Goal: Information Seeking & Learning: Learn about a topic

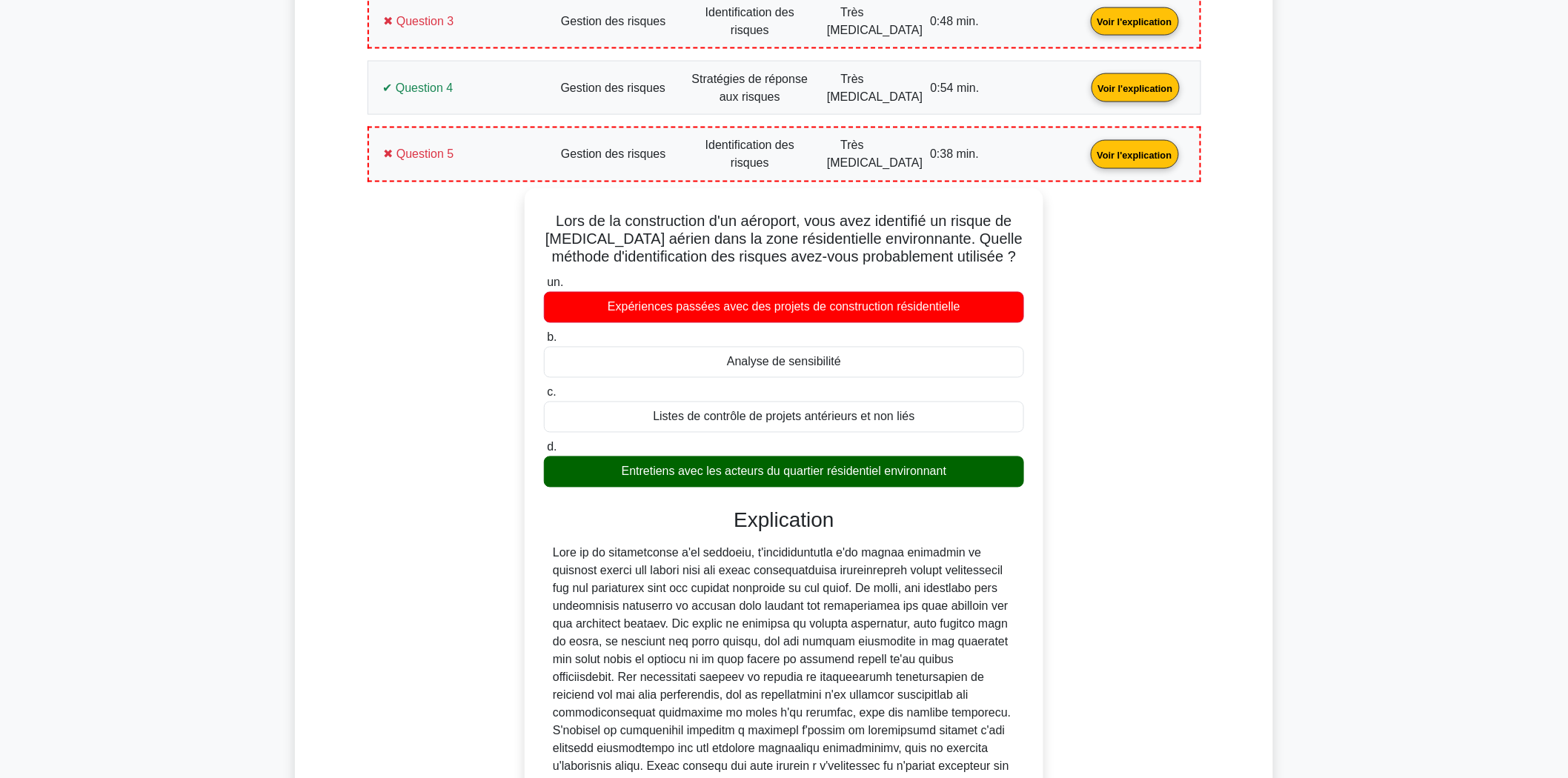
click at [1085, 153] on link "Voir l'explication" at bounding box center [1135, 153] width 100 height 13
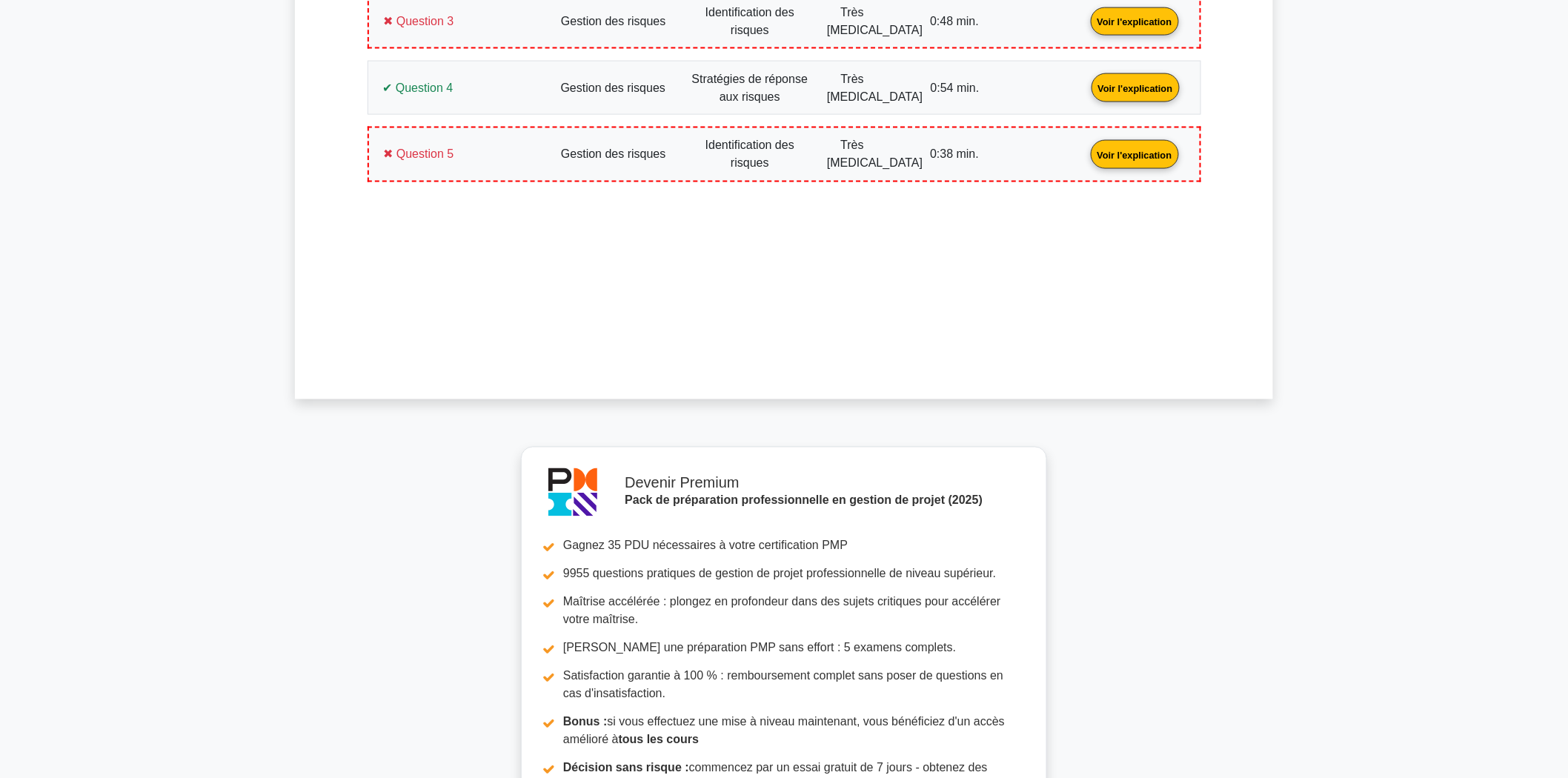
click at [1212, 568] on main "Devenir Premium Pack de préparation professionnelle en gestion de projet (2025)…" at bounding box center [784, 62] width 1568 height 1817
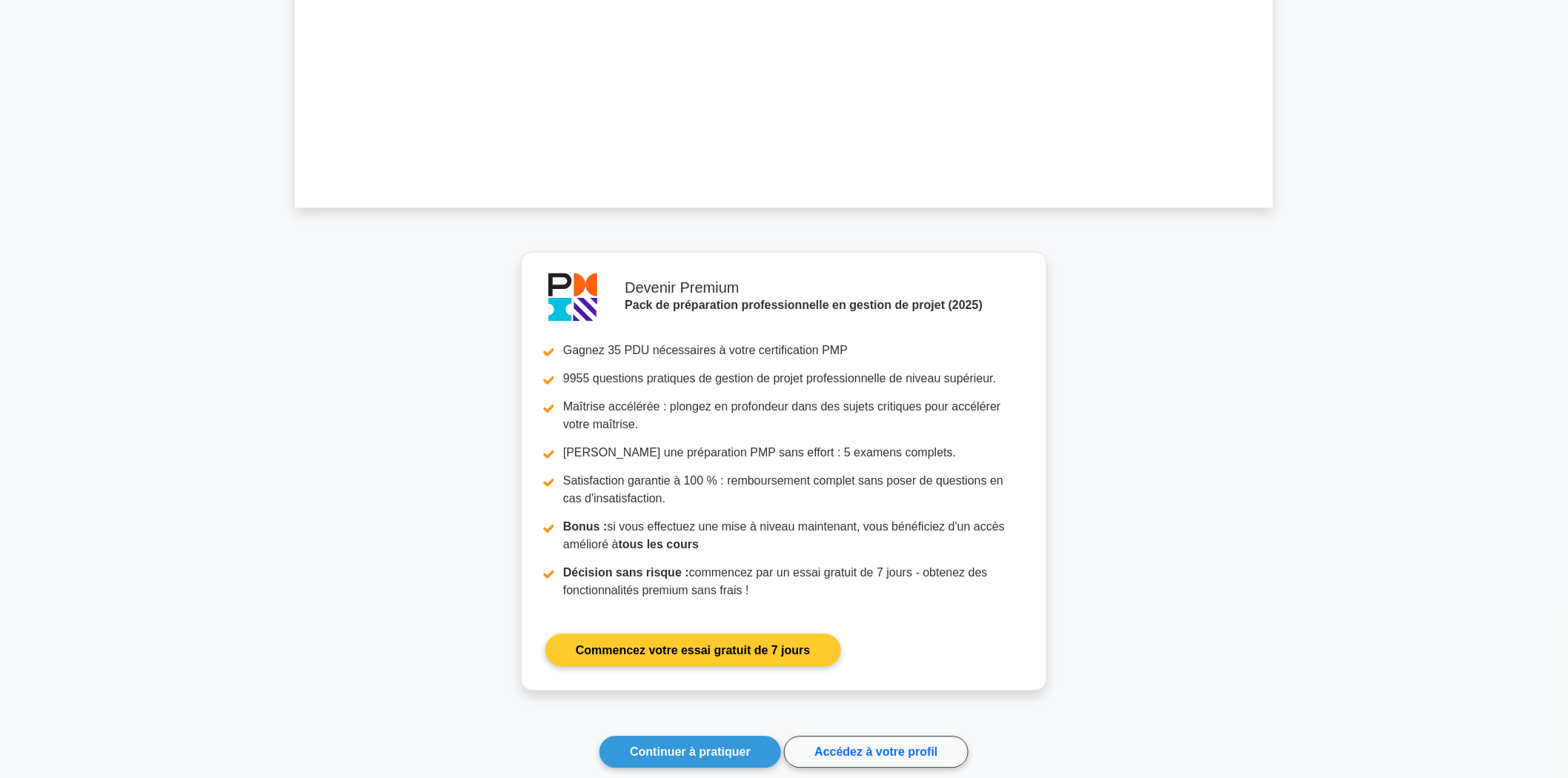
scroll to position [1250, 0]
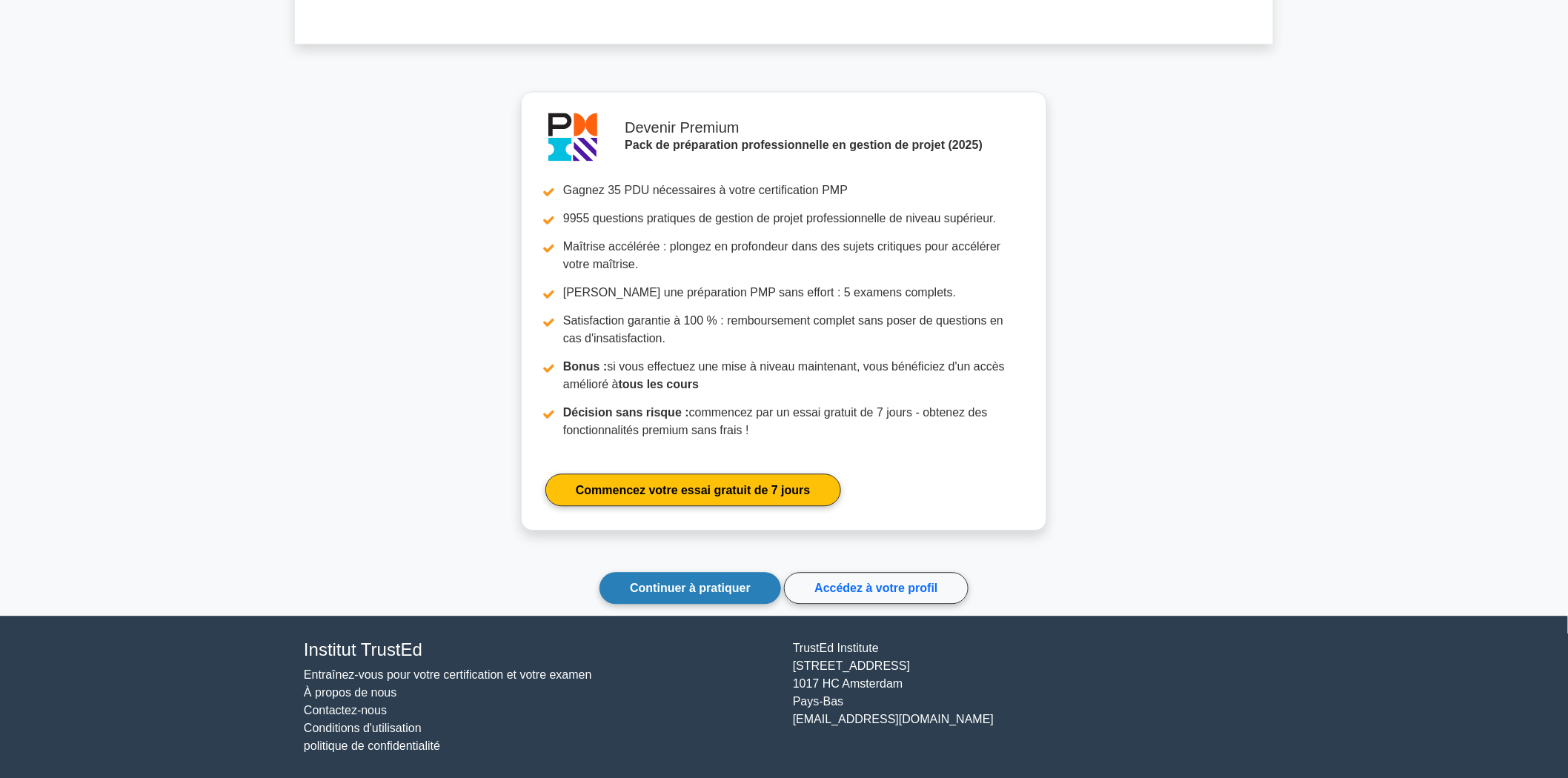
click at [730, 581] on font "Continuer à pratiquer" at bounding box center [690, 587] width 121 height 13
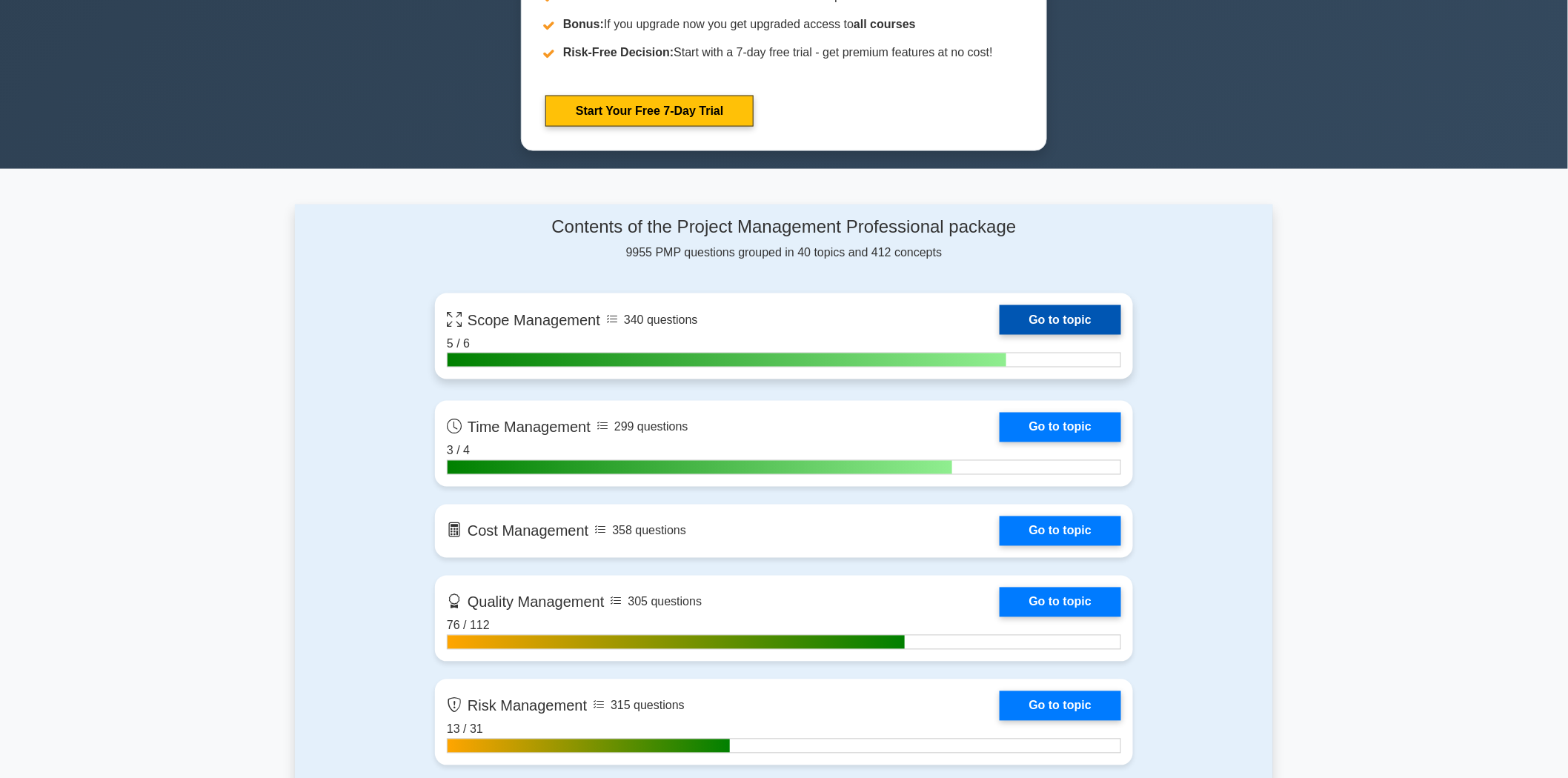
scroll to position [905, 0]
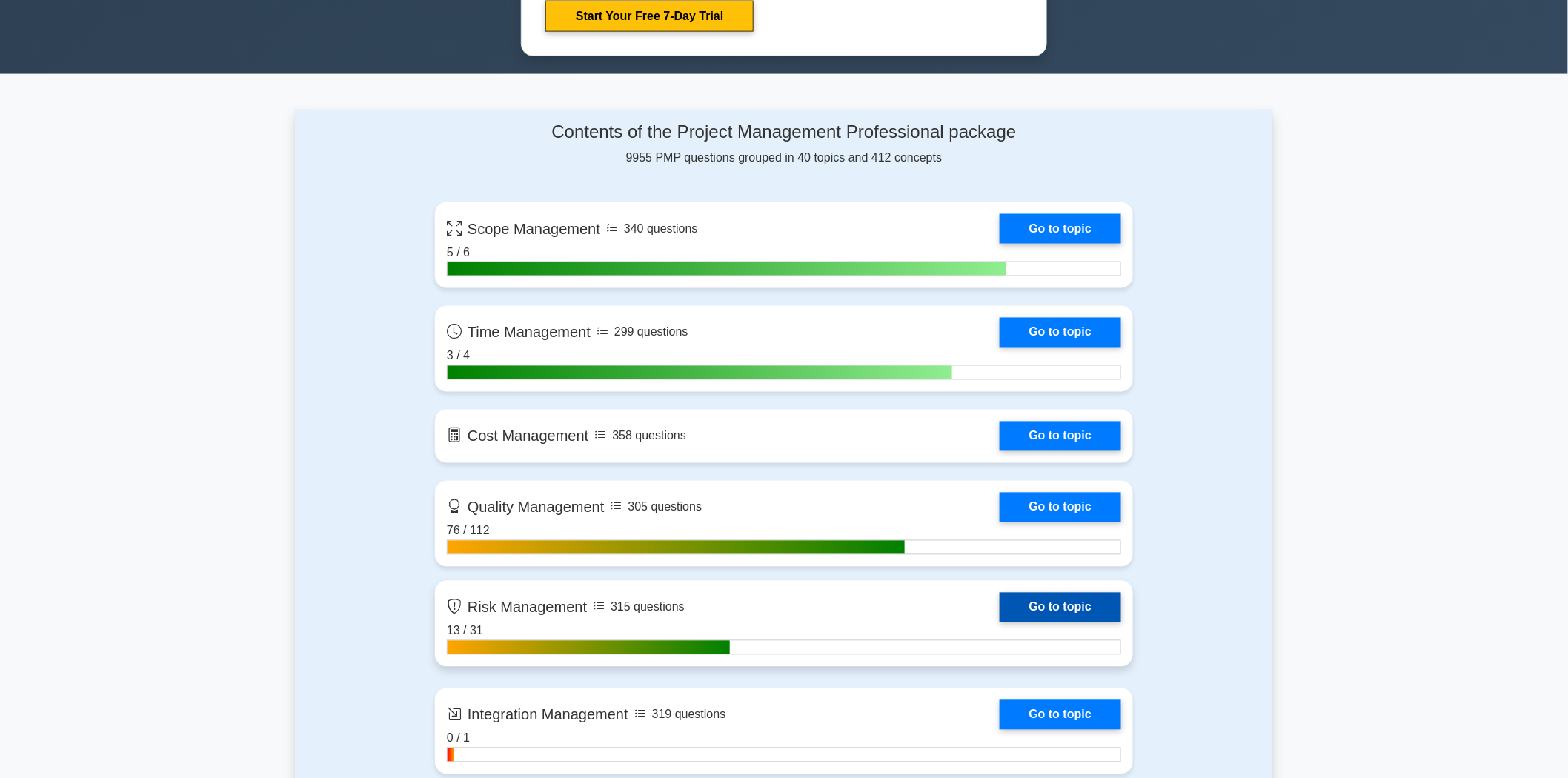
click at [1052, 603] on link "Go to topic" at bounding box center [1060, 607] width 122 height 30
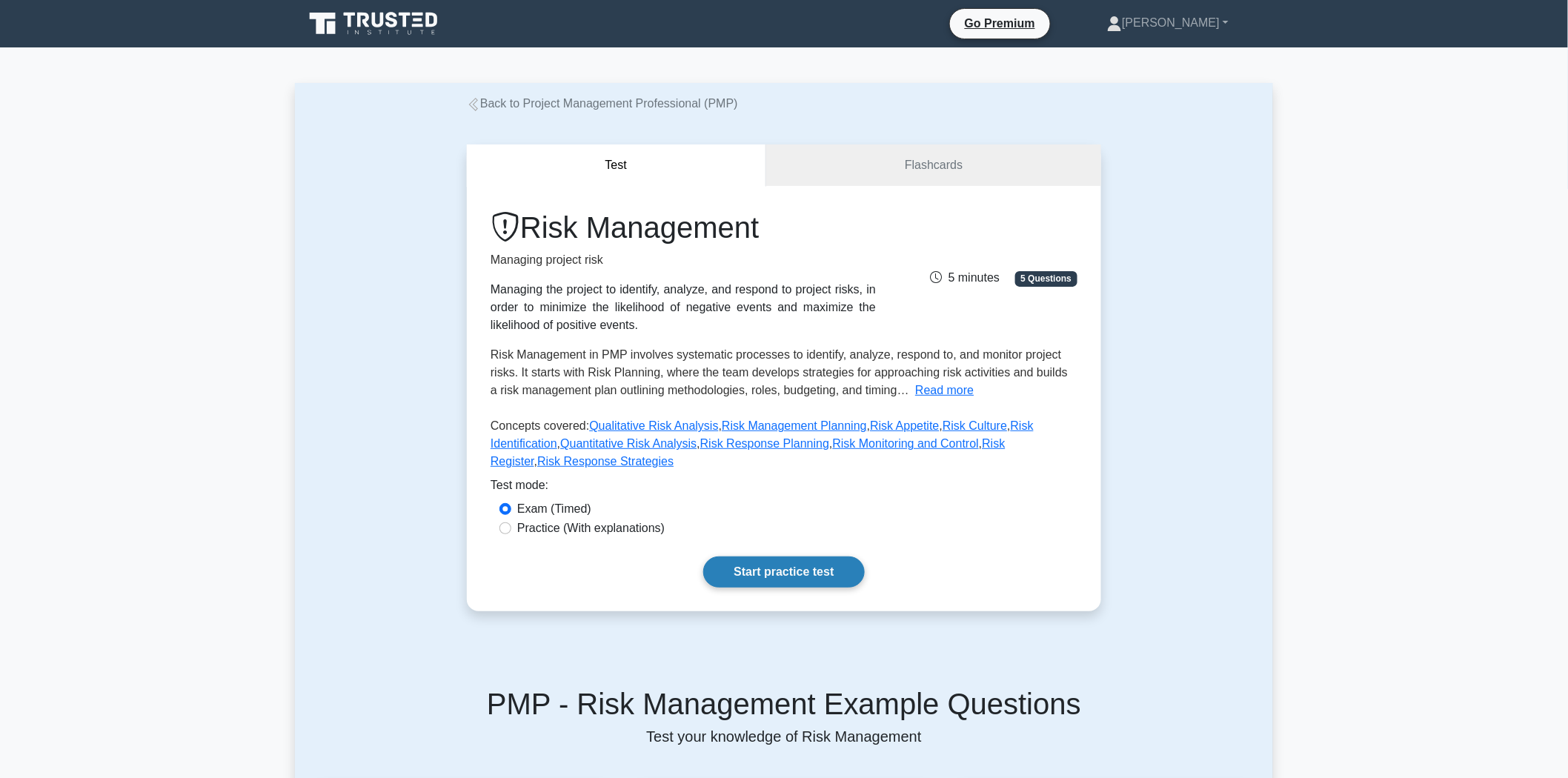
click at [806, 556] on link "Start practice test" at bounding box center [784, 571] width 161 height 31
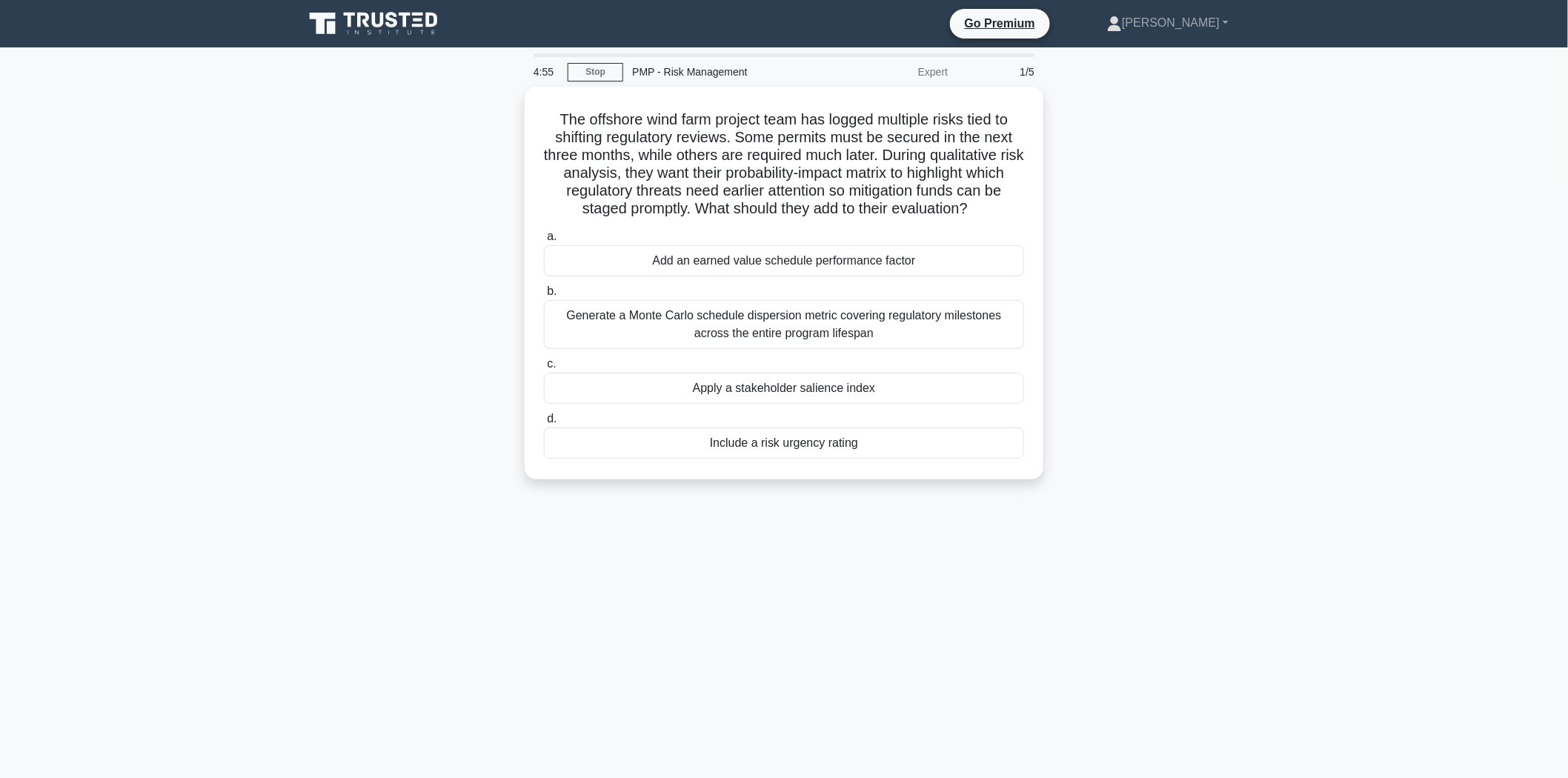
click at [1198, 344] on div "The offshore wind farm project team has logged multiple risks tied to shifting …" at bounding box center [784, 292] width 978 height 410
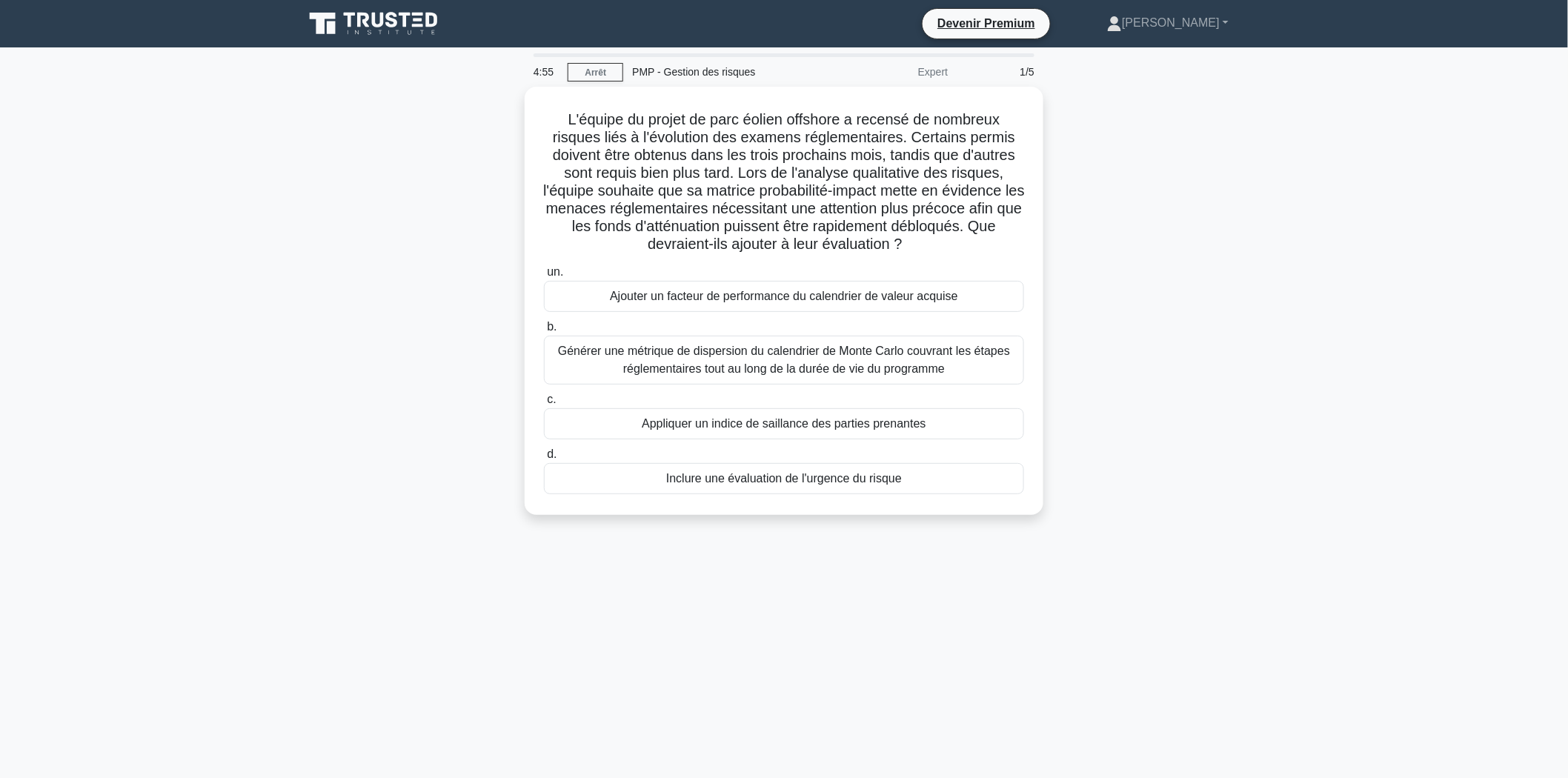
click at [306, 489] on div "L'équipe du projet de parc éolien offshore a recensé de nombreux risques liés à…" at bounding box center [784, 309] width 978 height 446
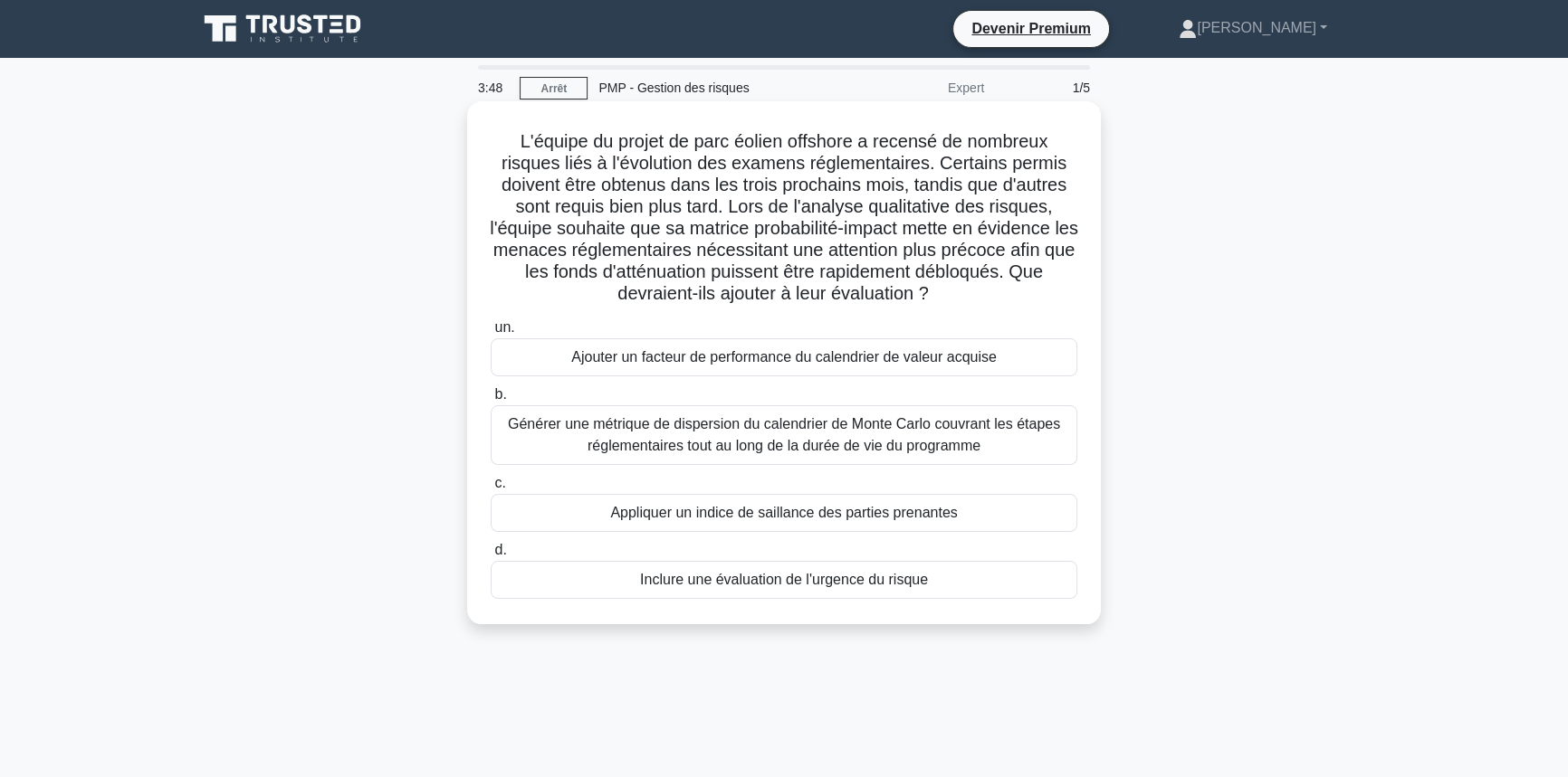
click at [734, 586] on font "Inclure une évaluation de l'urgence du risque" at bounding box center [784, 579] width 288 height 16
click at [490, 557] on input "d. Inclure une évaluation de l'urgence du risque" at bounding box center [490, 550] width 0 height 12
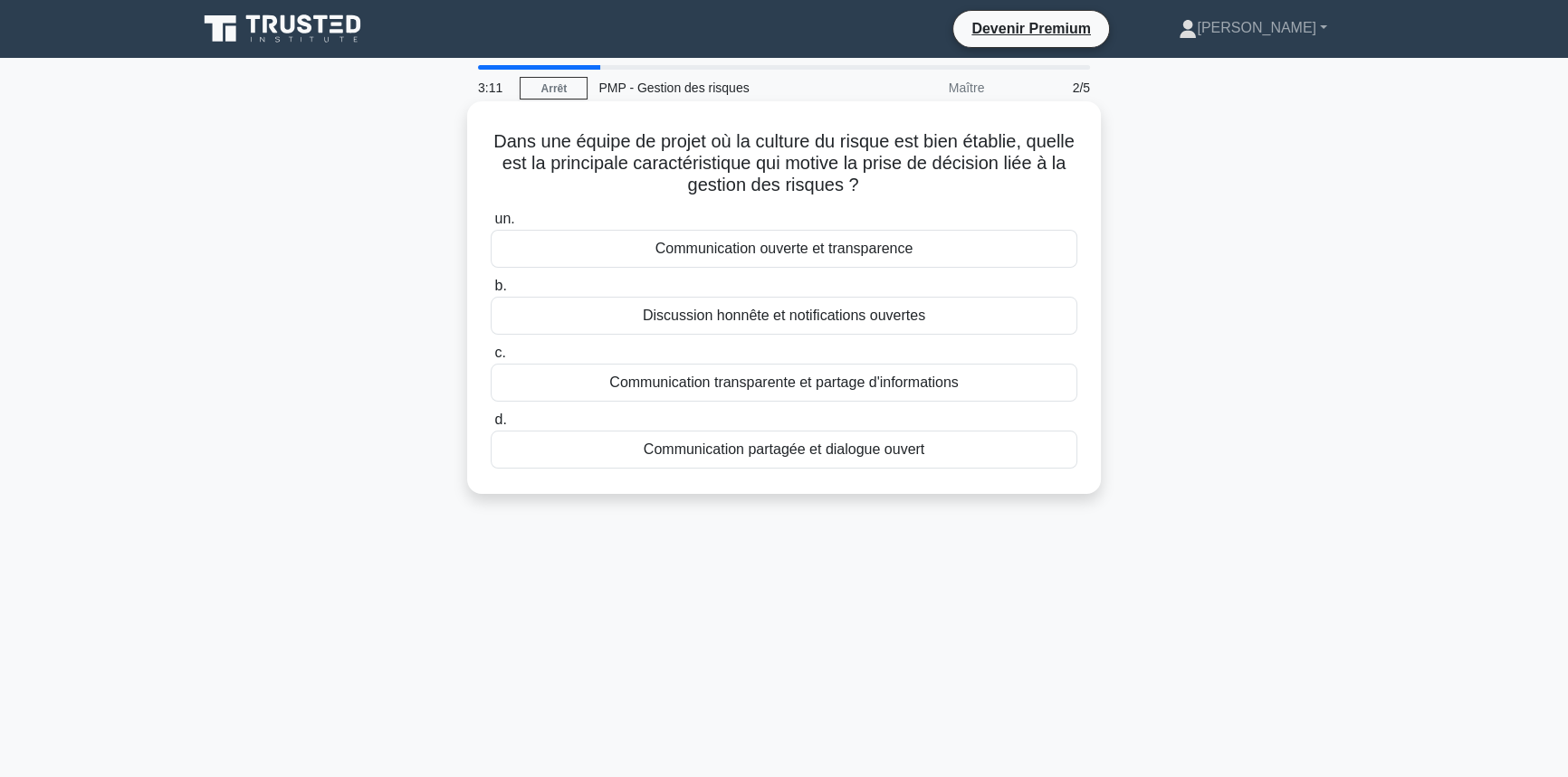
click at [766, 386] on font "Communication transparente et partage d'informations" at bounding box center [783, 382] width 348 height 16
click at [490, 359] on input "c. Communication transparente et partage d'informations" at bounding box center [490, 353] width 0 height 12
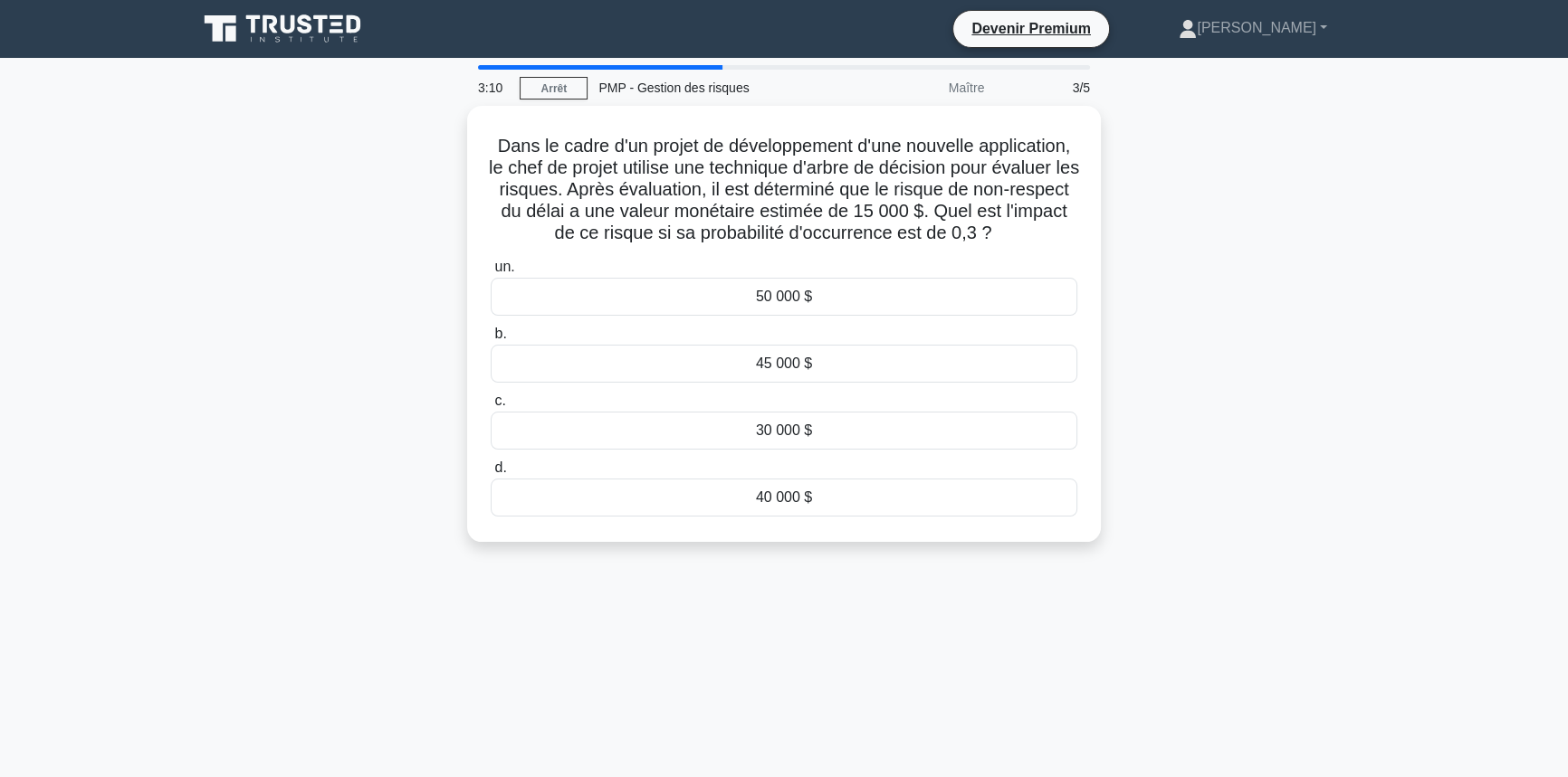
click at [281, 440] on div "Dans le cadre d'un projet de développement d'une nouvelle application, le chef …" at bounding box center [784, 334] width 1195 height 458
click at [772, 300] on font "50 000 $" at bounding box center [784, 291] width 56 height 16
click at [490, 269] on input "un. 50 000 $" at bounding box center [490, 263] width 0 height 12
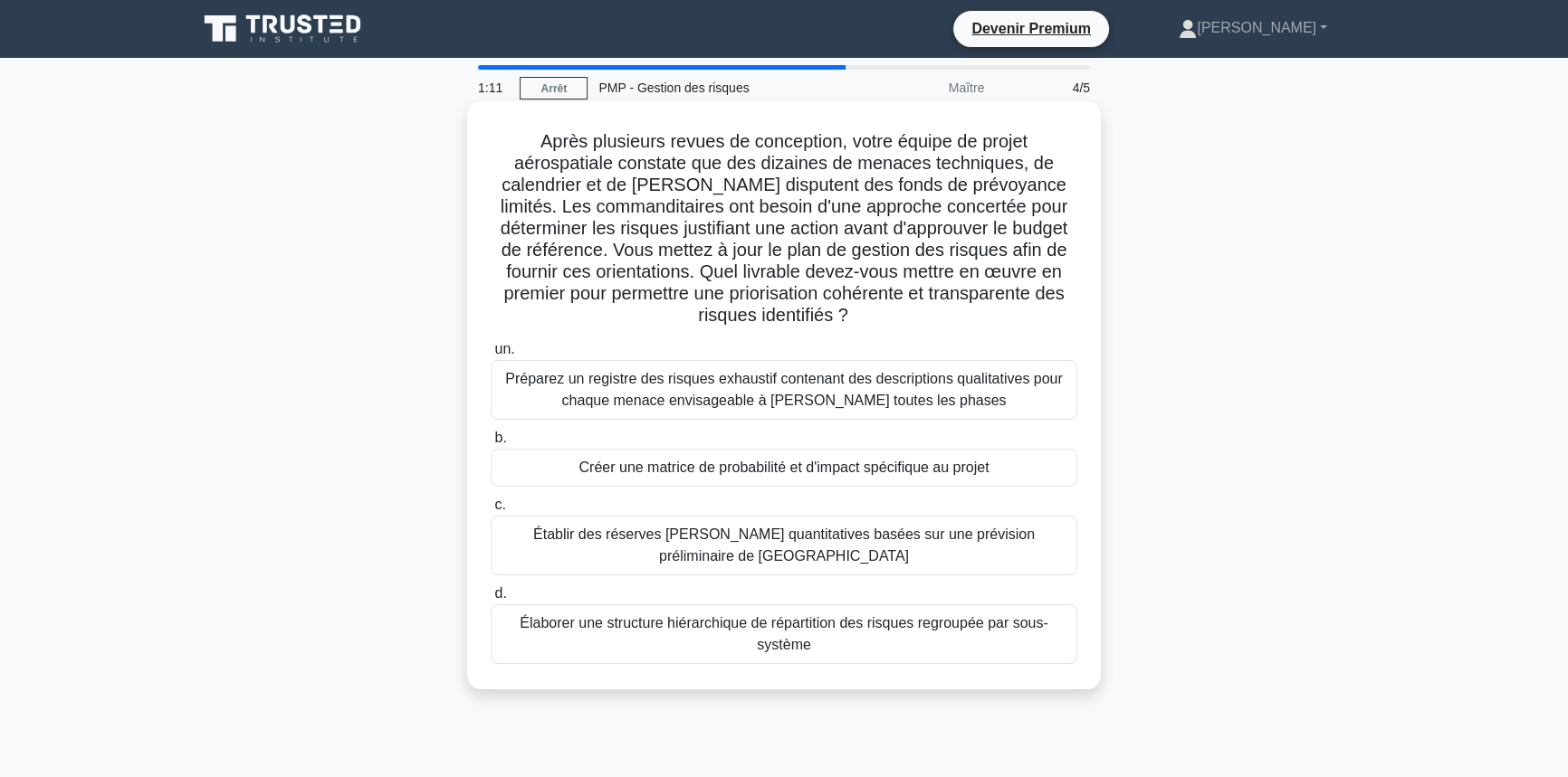
click at [810, 388] on font "Préparez un registre des risques exhaustif contenant des descriptions qualitati…" at bounding box center [784, 390] width 557 height 37
click at [490, 356] on input "un. Préparez un registre des risques exhaustif contenant des descriptions quali…" at bounding box center [490, 349] width 0 height 12
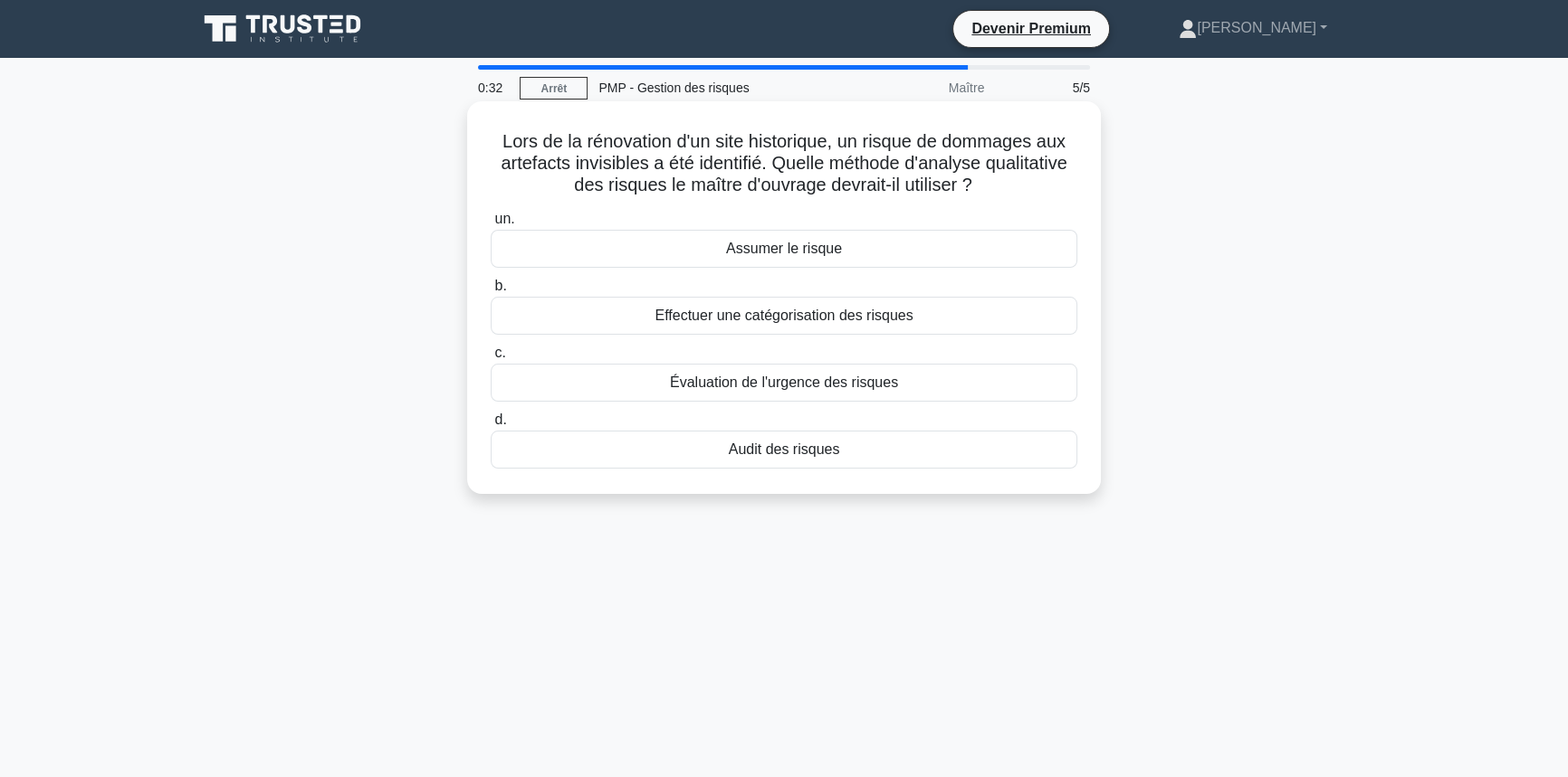
click at [752, 252] on font "Assumer le risque" at bounding box center [784, 248] width 116 height 16
click at [490, 226] on input "un. Assumer le risque" at bounding box center [490, 219] width 0 height 12
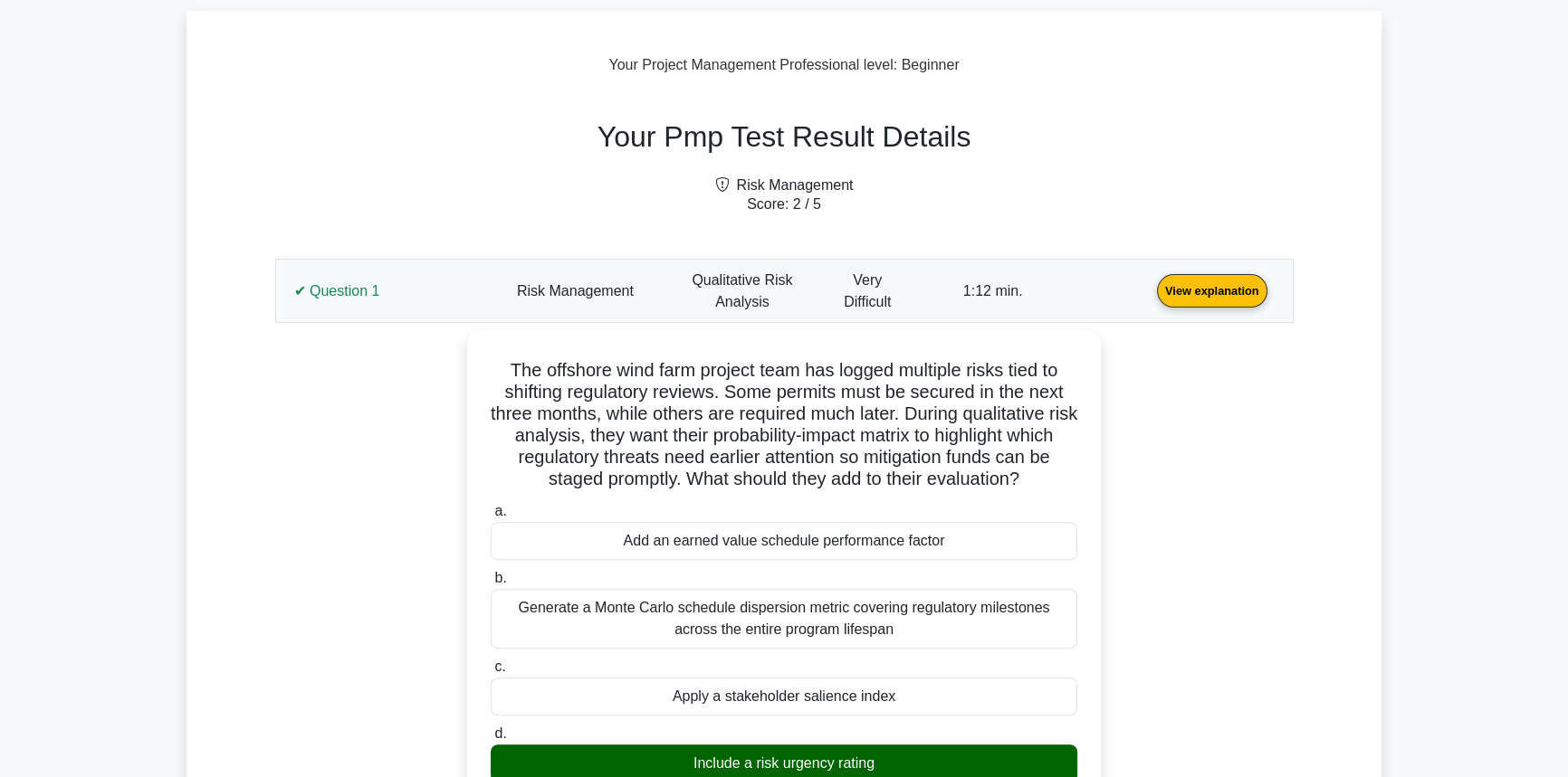
click at [1149, 283] on link "View explanation" at bounding box center [1212, 290] width 125 height 16
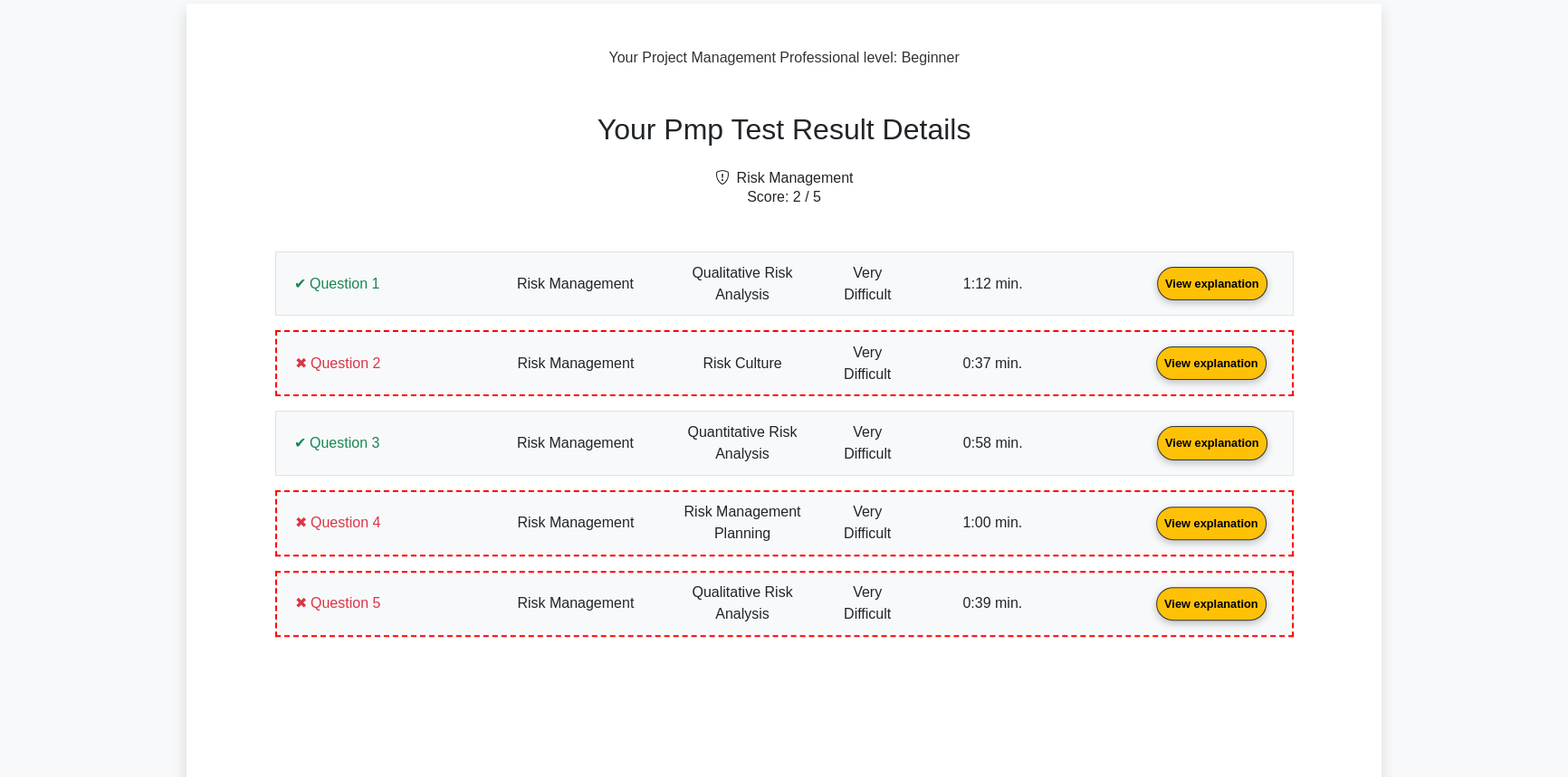
scroll to position [576, 0]
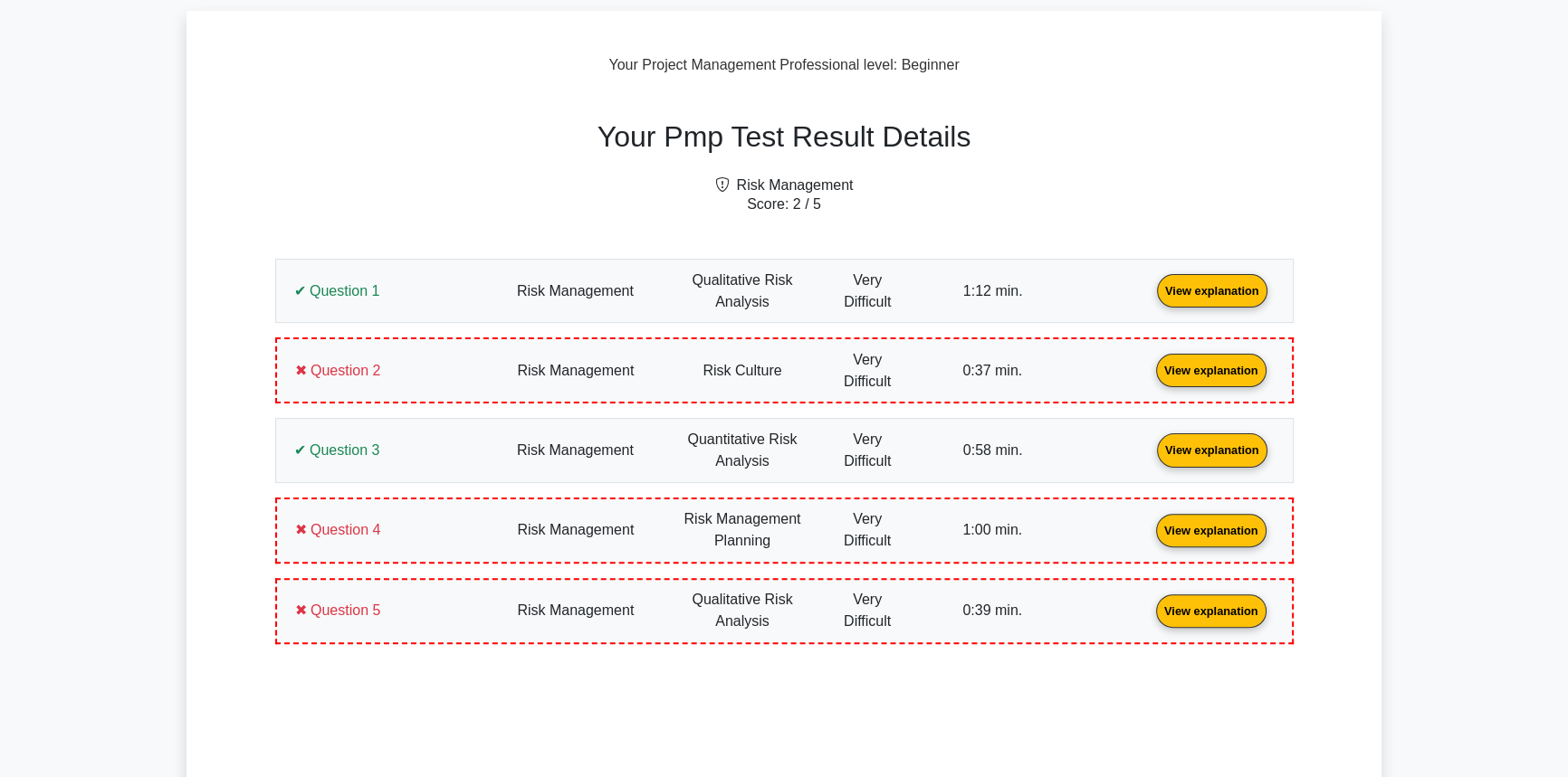
click at [1149, 298] on link "View explanation" at bounding box center [1212, 290] width 125 height 16
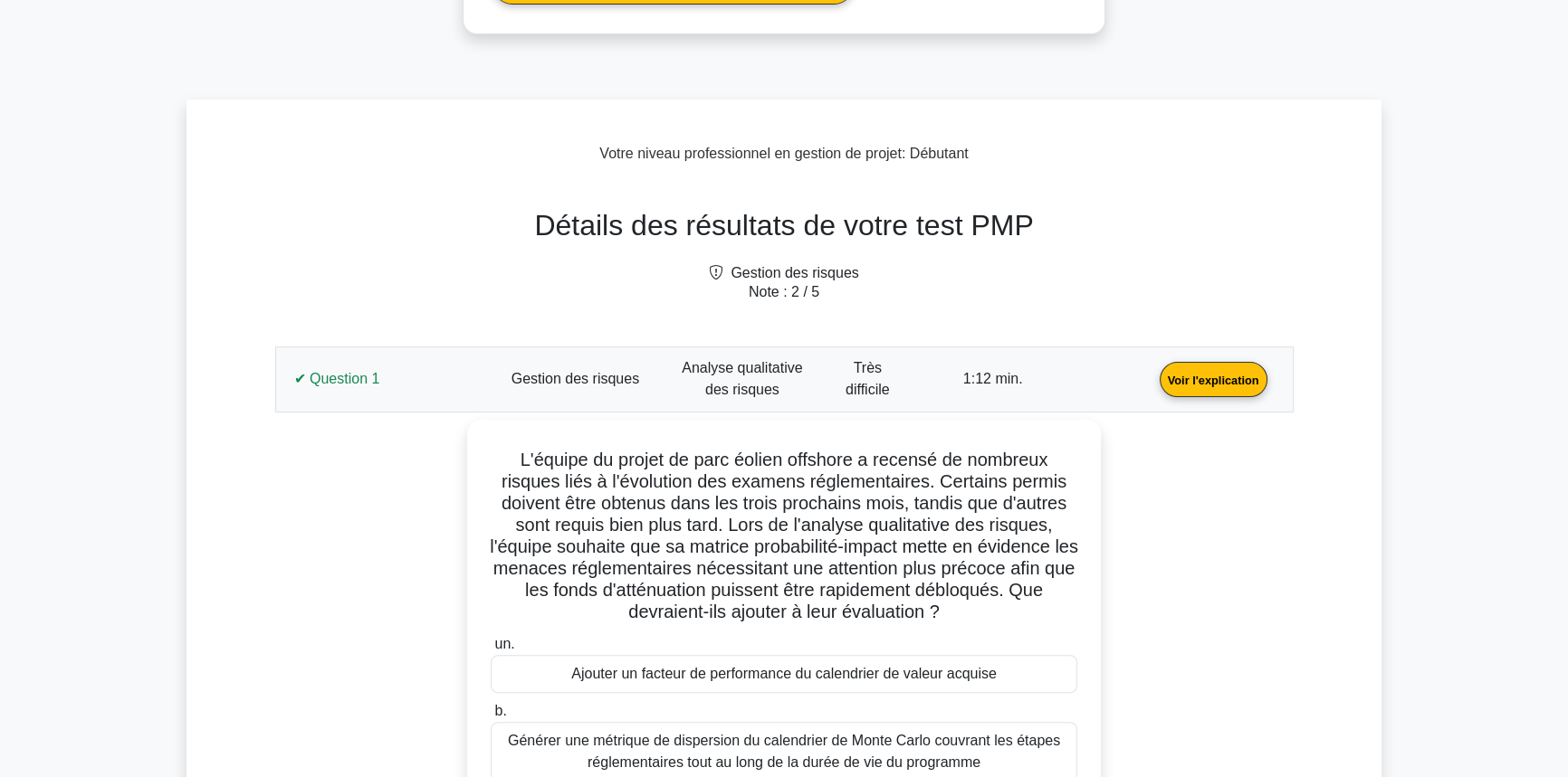
scroll to position [664, 0]
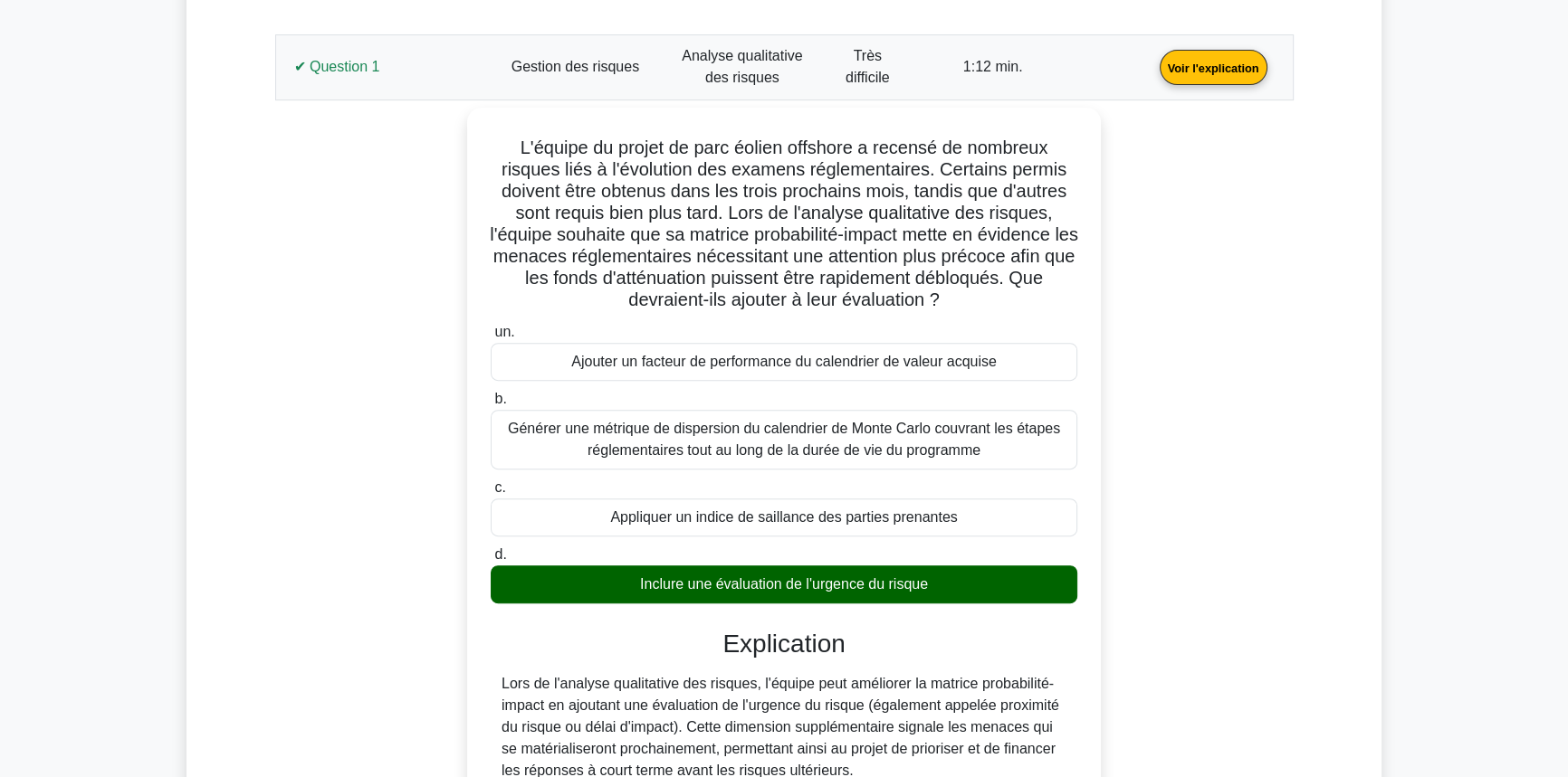
scroll to position [911, 0]
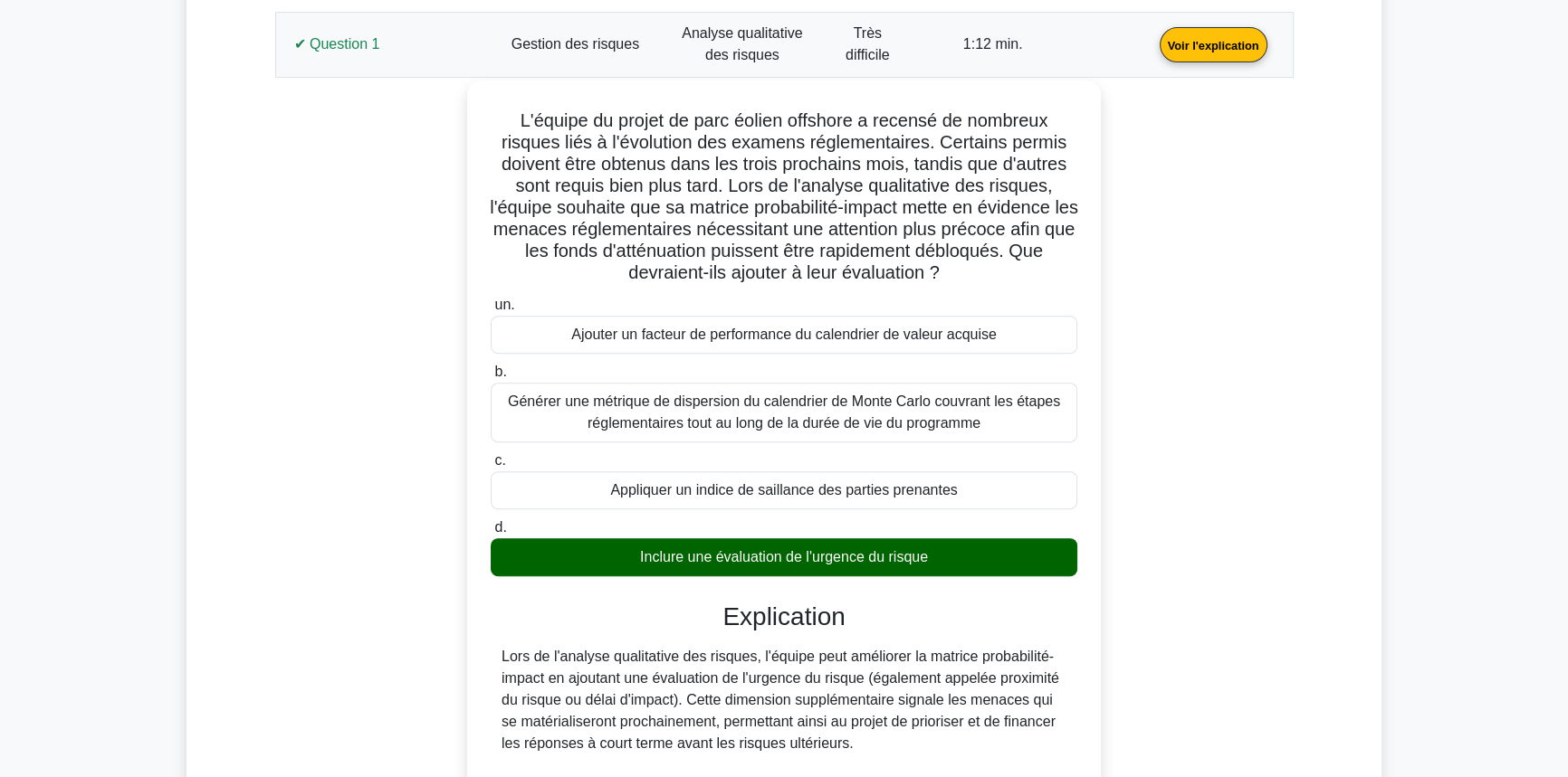
drag, startPoint x: 933, startPoint y: 555, endPoint x: 511, endPoint y: 123, distance: 603.9
click at [511, 123] on div "L'équipe du projet de parc éolien offshore a recensé de nombreux risques liés à…" at bounding box center [784, 566] width 619 height 957
copy div "L'ipsumd si ametco ad elit seddoe temporin u laboree do magnaali enimadm veni q…"
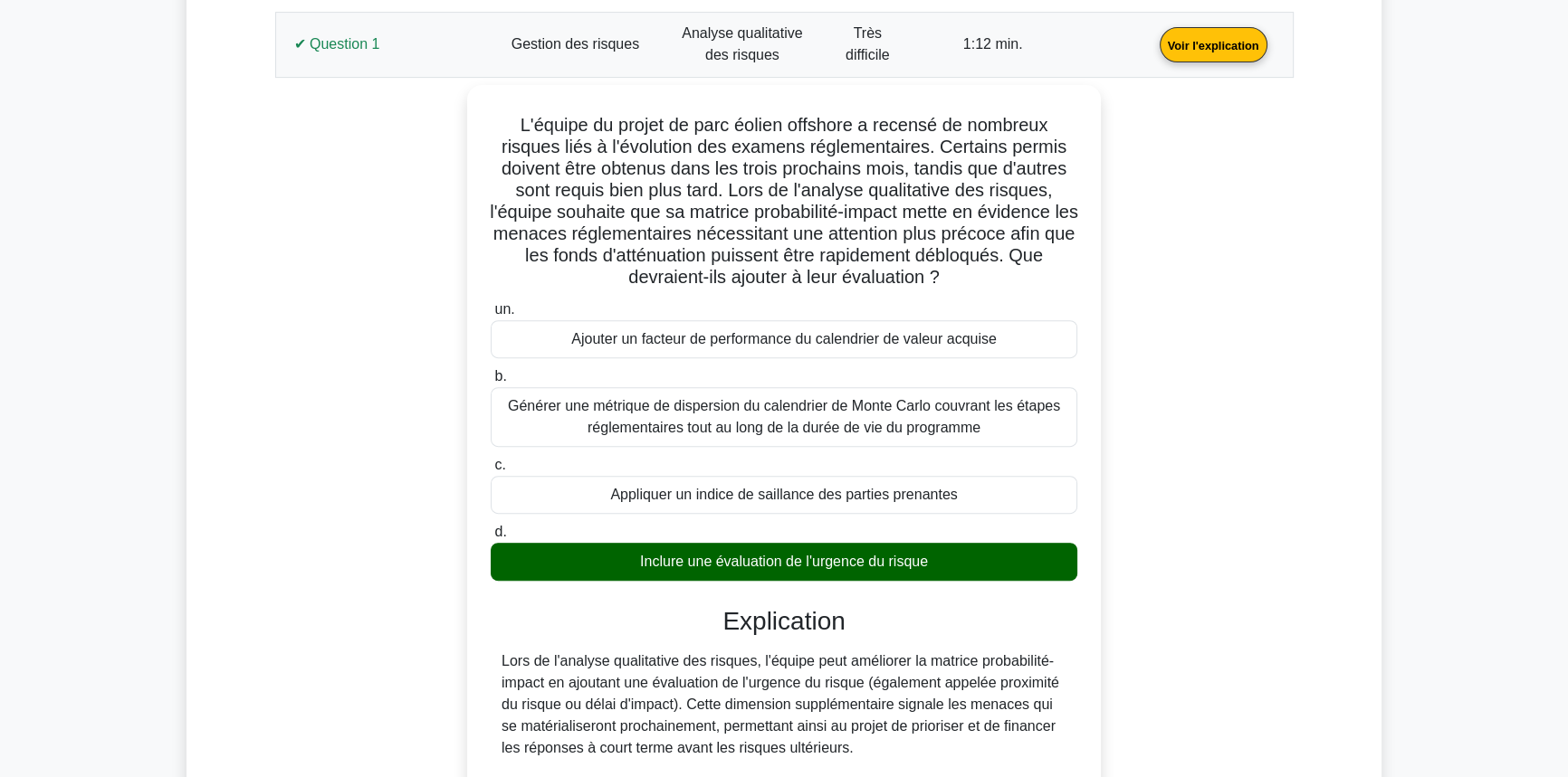
click at [201, 376] on div "Détails des résultats de votre test PMP Gestion des risques Note : 2 / 5 Questi…" at bounding box center [784, 696] width 1195 height 1717
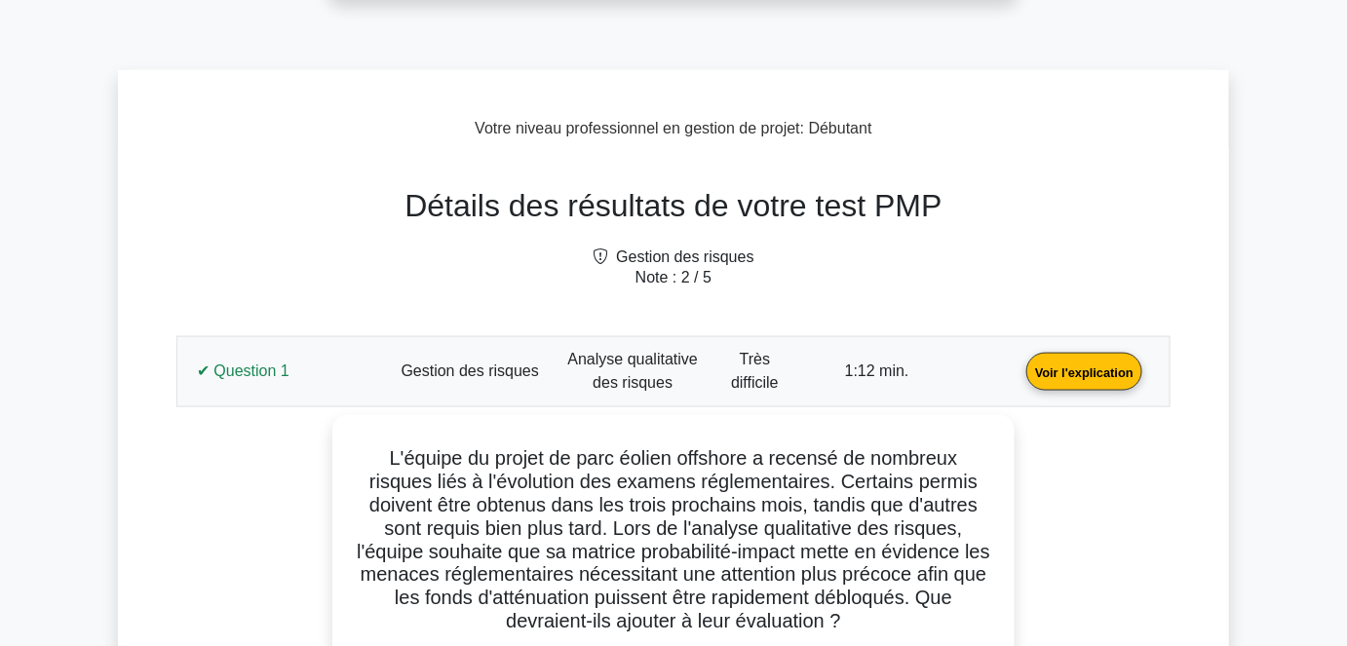
scroll to position [626, 0]
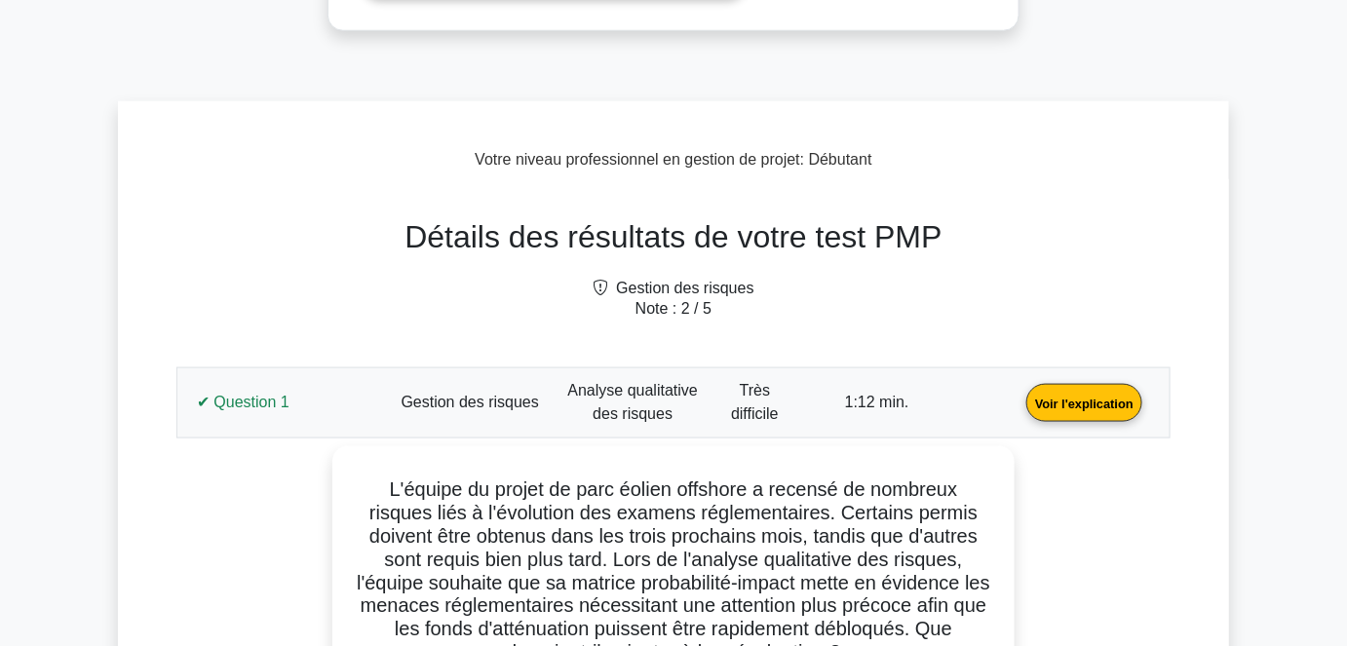
click at [1019, 403] on link "Voir l'explication" at bounding box center [1085, 402] width 132 height 17
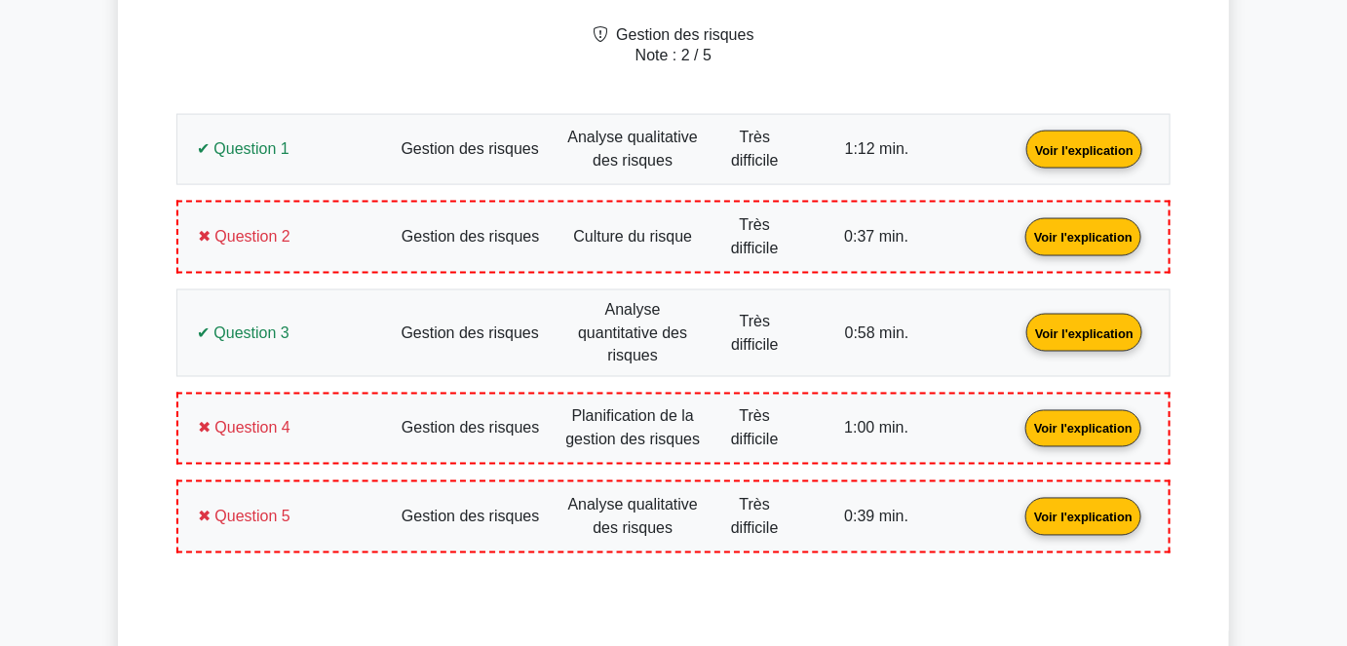
scroll to position [803, 0]
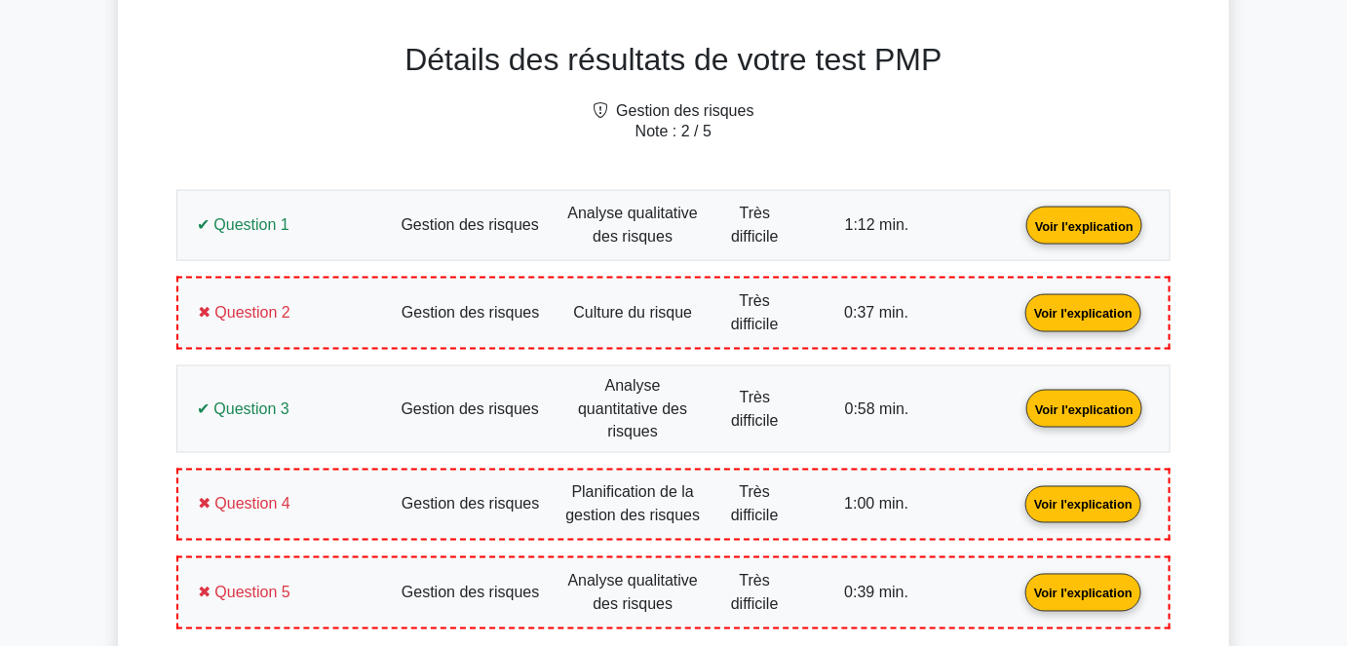
click at [1019, 233] on link "Voir l'explication" at bounding box center [1085, 224] width 132 height 17
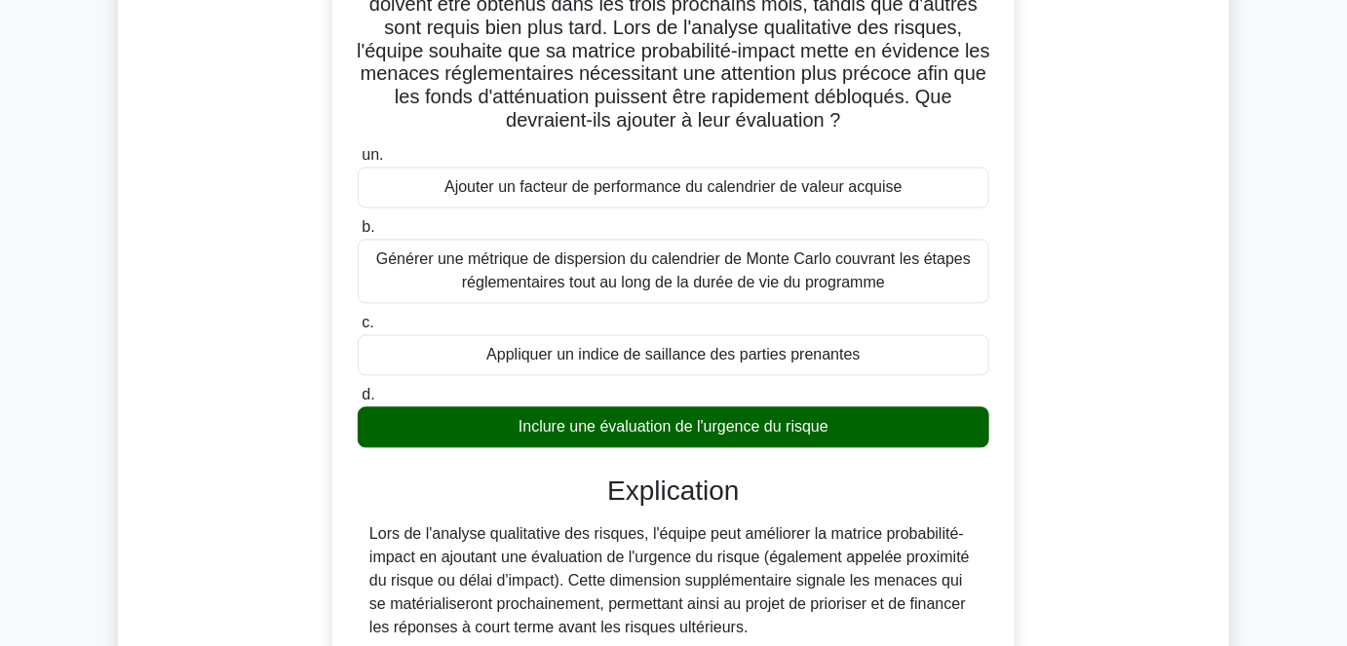
scroll to position [981, 0]
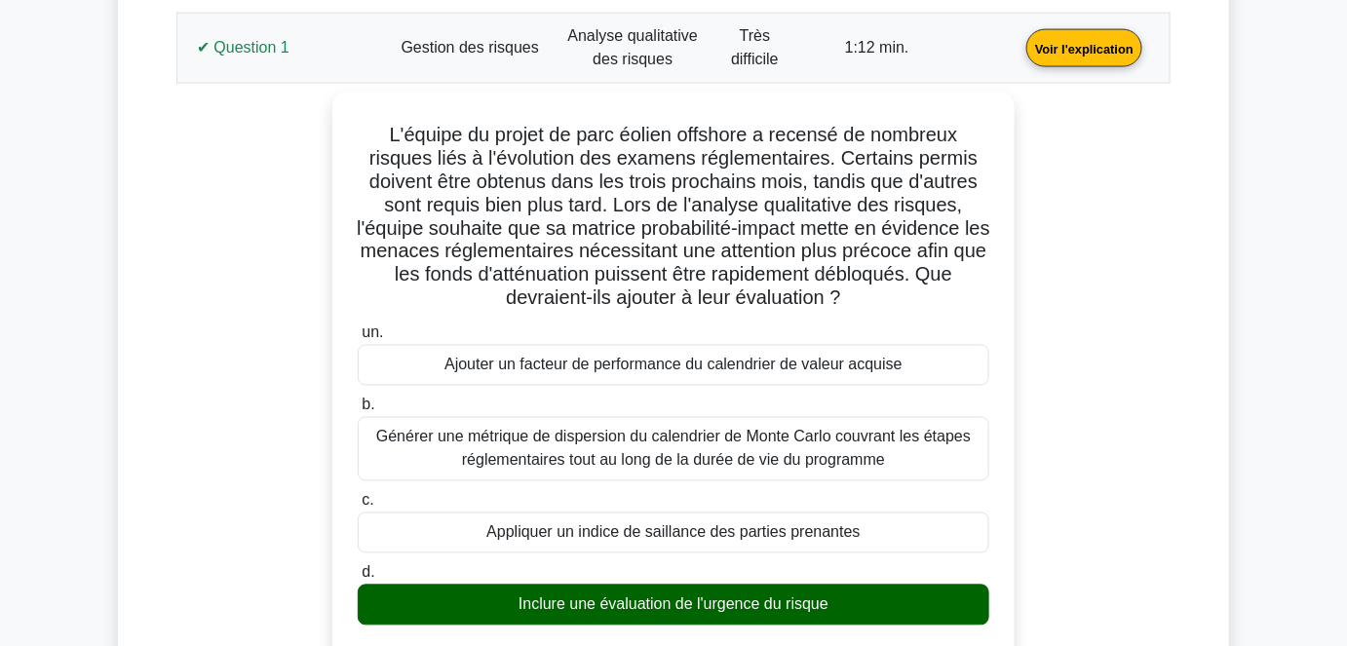
click at [1019, 56] on link "Voir l'explication" at bounding box center [1085, 47] width 132 height 17
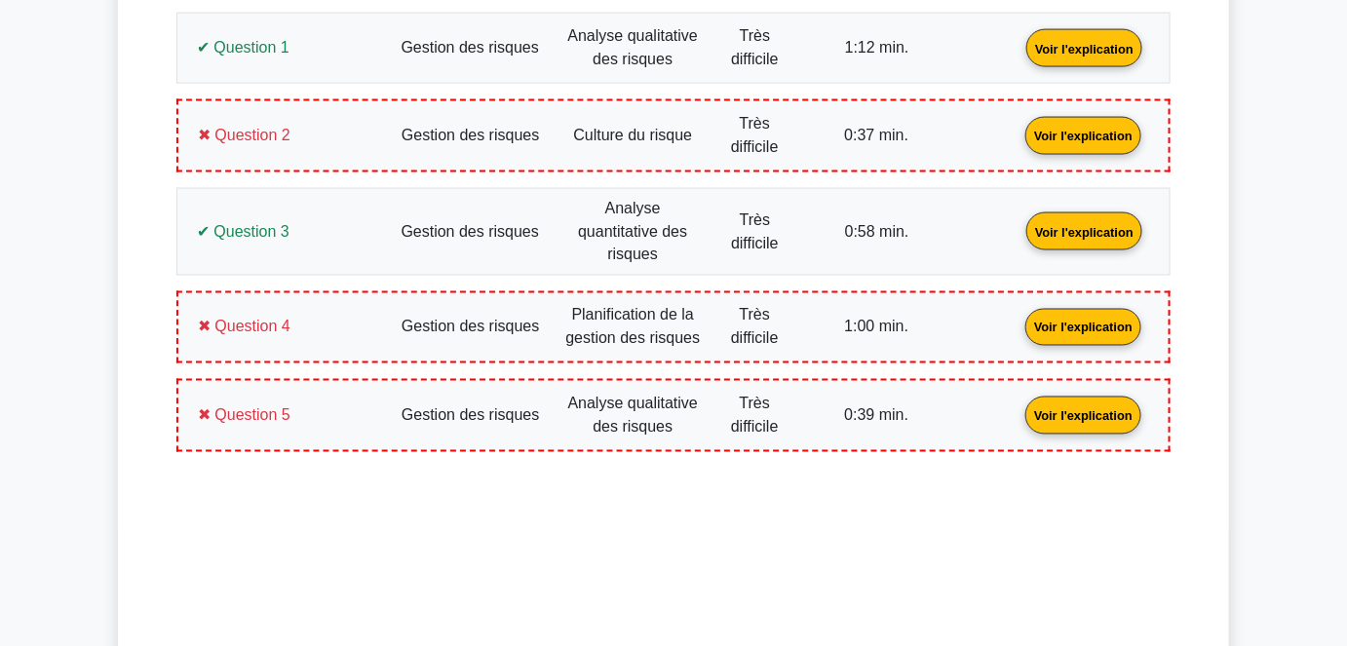
click at [1018, 131] on link "Voir l'explication" at bounding box center [1084, 134] width 132 height 17
click at [1018, 137] on link "Voir l'explication" at bounding box center [1084, 134] width 132 height 17
click at [1018, 139] on link "Voir l'explication" at bounding box center [1084, 134] width 132 height 17
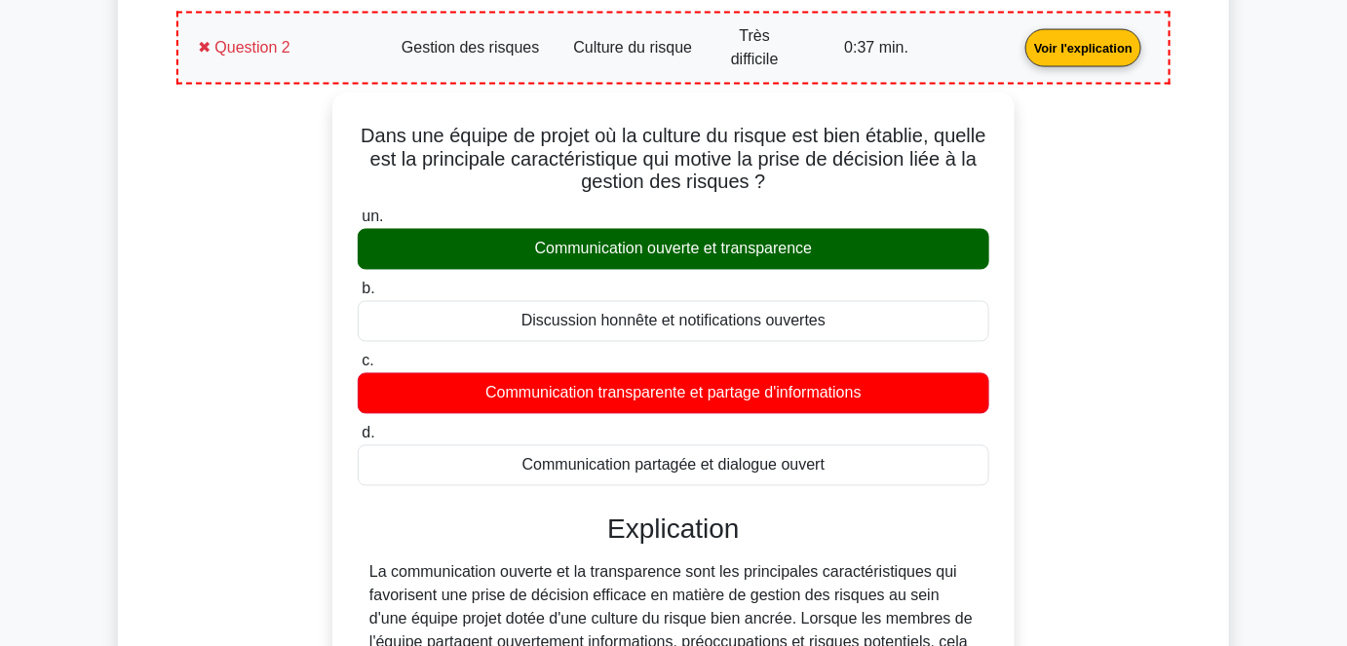
scroll to position [1070, 0]
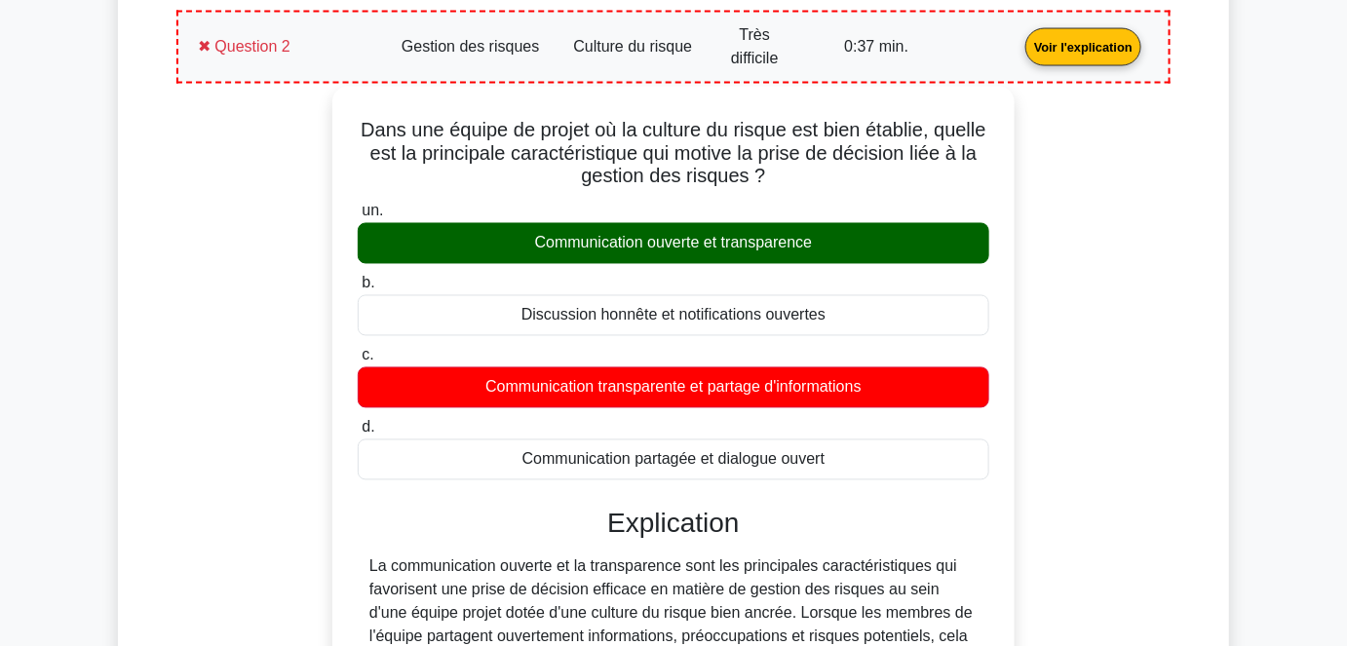
drag, startPoint x: 836, startPoint y: 455, endPoint x: 376, endPoint y: 126, distance: 565.2
click at [376, 126] on div "Dans une équipe de projet où la culture du risque est bien établie, quelle est …" at bounding box center [673, 494] width 667 height 798
copy div "Dans une équipe de projet où la culture du risque est bien établie, quelle est …"
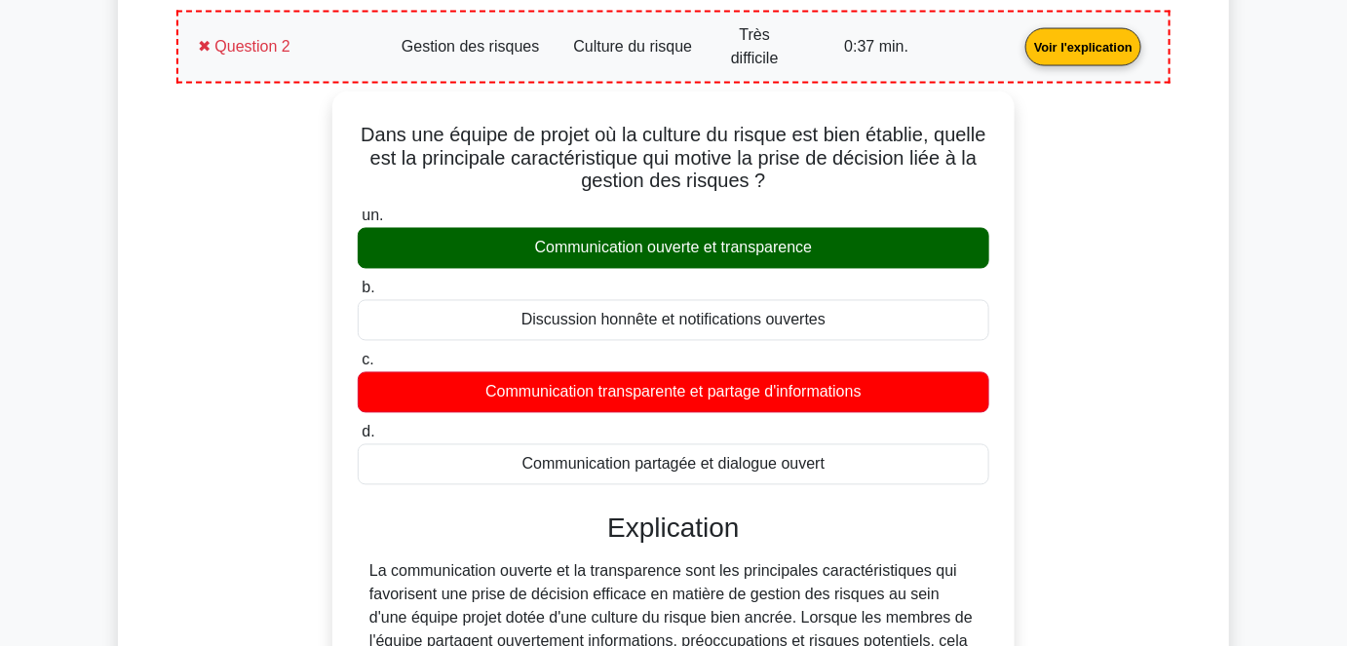
click at [210, 313] on div "Dans une équipe de projet où la culture du risque est bien établie, quelle est …" at bounding box center [673, 510] width 971 height 837
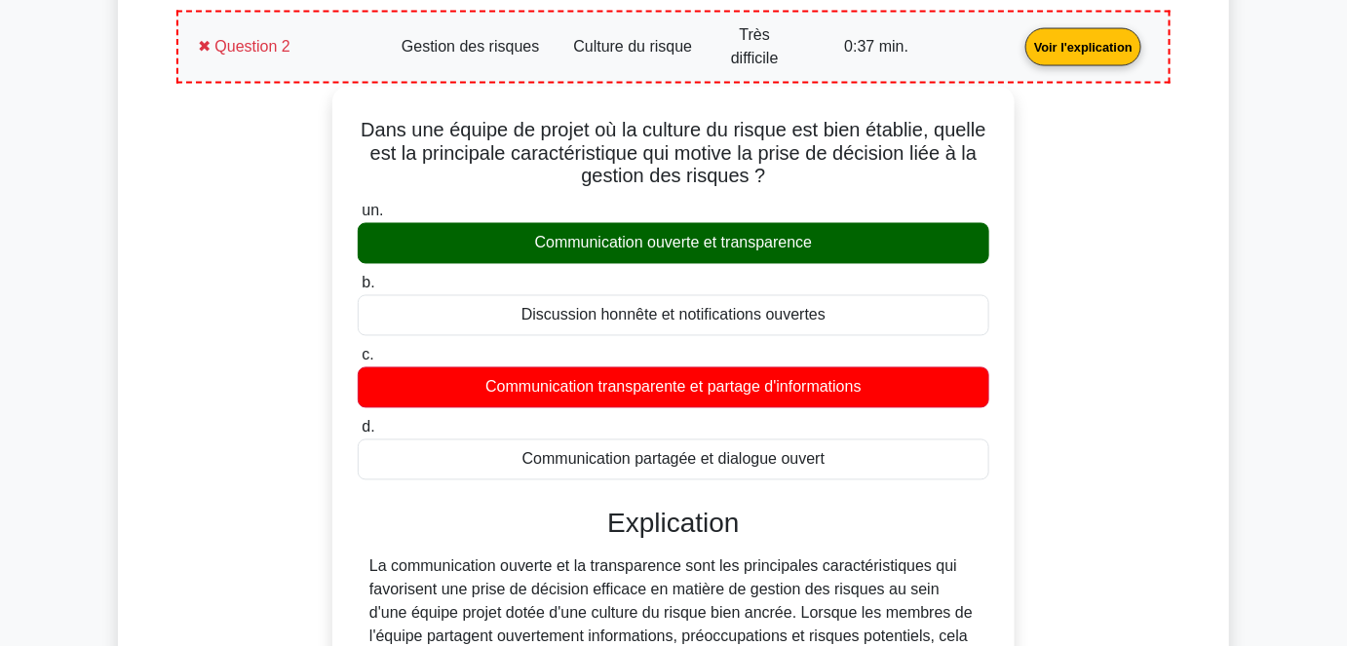
drag, startPoint x: 831, startPoint y: 455, endPoint x: 382, endPoint y: 124, distance: 557.7
click at [382, 124] on div "Dans une équipe de projet où la culture du risque est bien établie, quelle est …" at bounding box center [673, 494] width 667 height 798
copy div "Dans une équipe de projet où la culture du risque est bien établie, quelle est …"
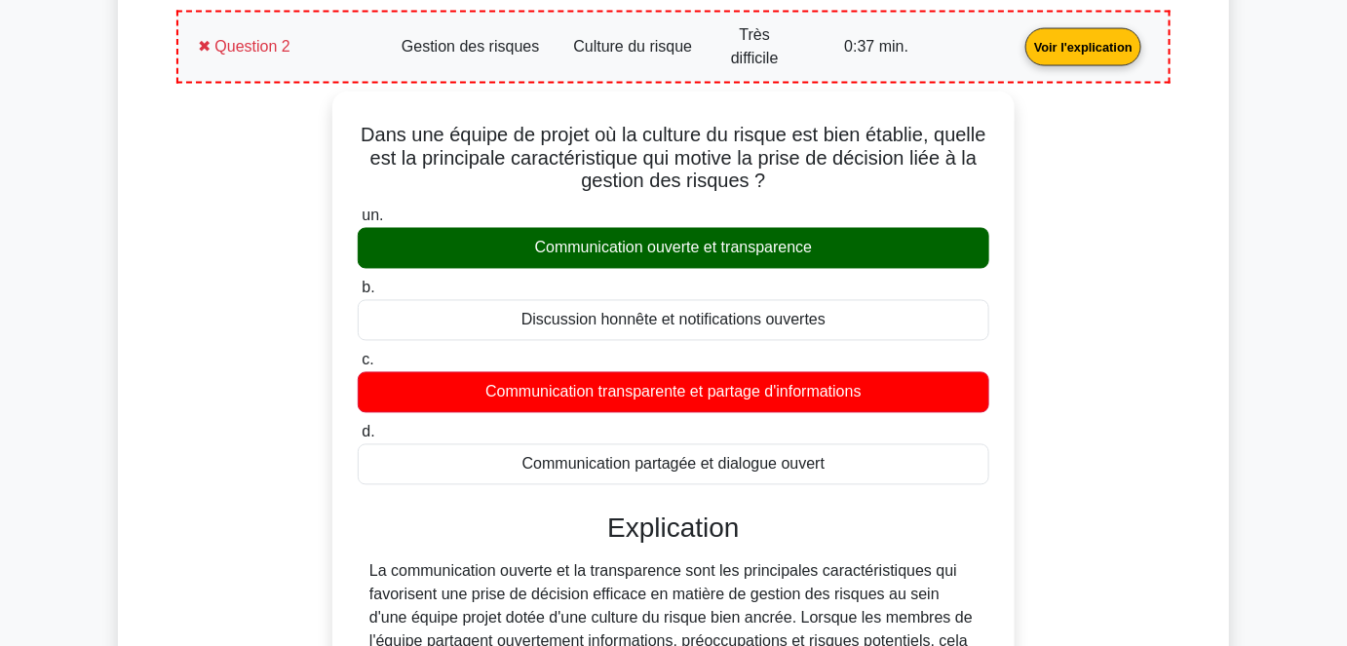
click at [252, 416] on div "Dans une équipe de projet où la culture du risque est bien établie, quelle est …" at bounding box center [673, 510] width 971 height 837
